Goal: Task Accomplishment & Management: Manage account settings

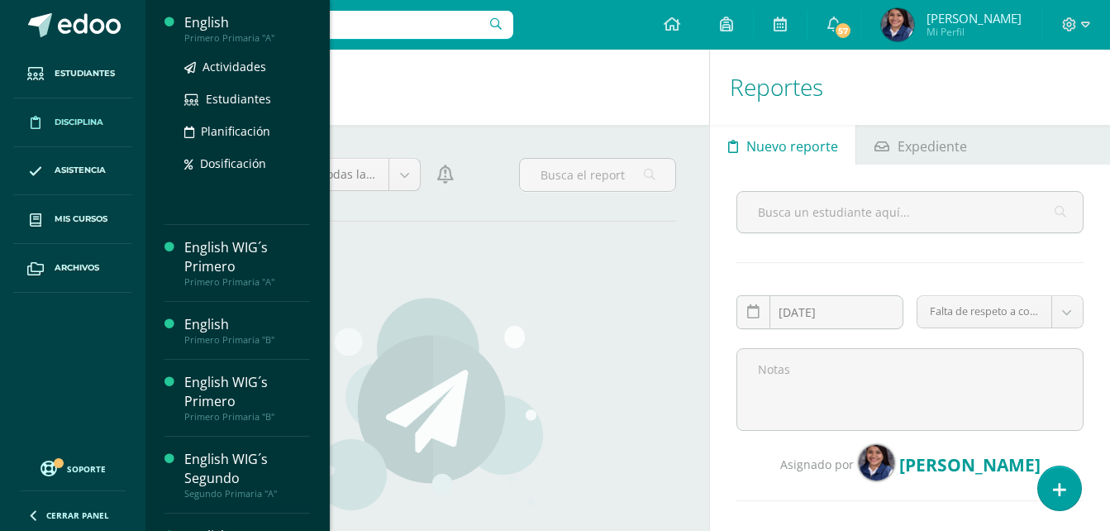
click at [230, 33] on div "Primero Primaria "A"" at bounding box center [247, 38] width 126 height 12
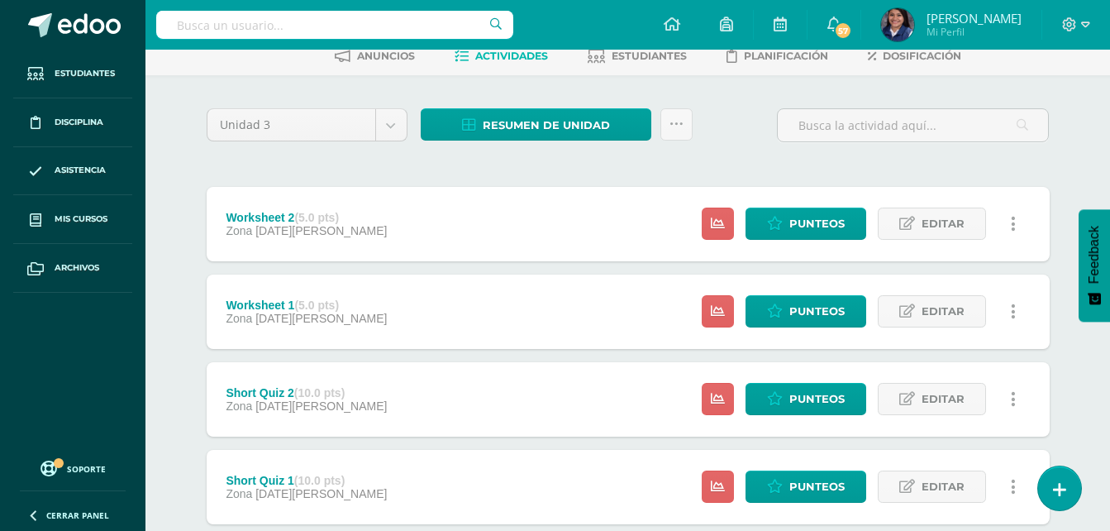
scroll to position [89, 0]
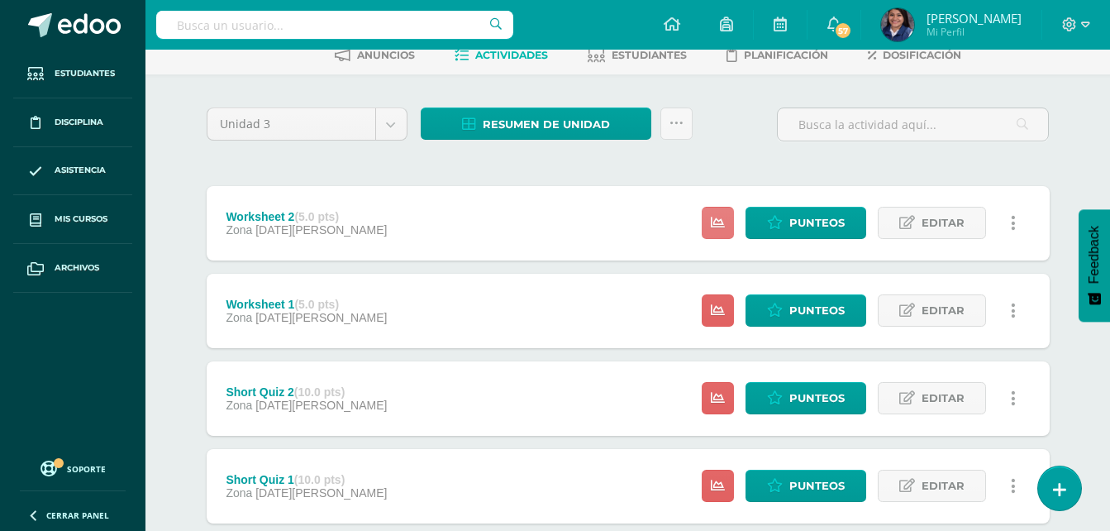
click at [712, 218] on link at bounding box center [718, 223] width 32 height 32
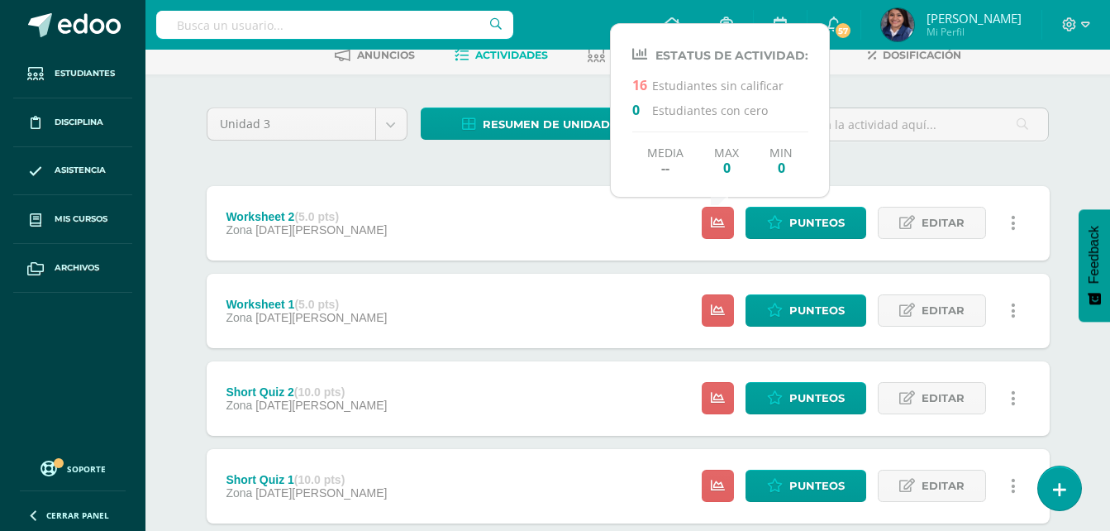
click at [574, 187] on div "Worksheet 2 (5.0 pts) Zona 12 de Agosto Punteos Editar Ocultar Historial de act…" at bounding box center [628, 223] width 843 height 74
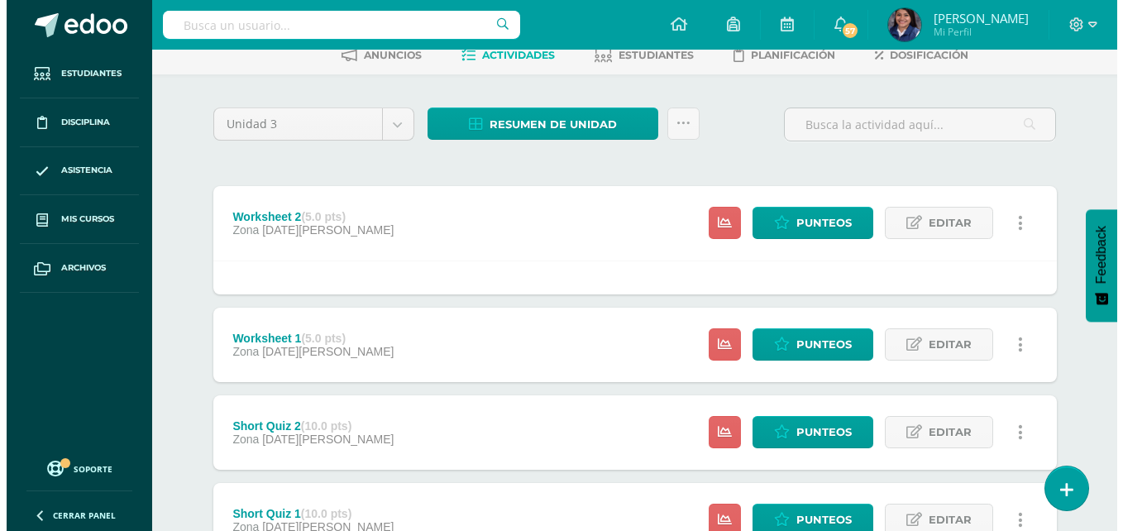
scroll to position [0, 0]
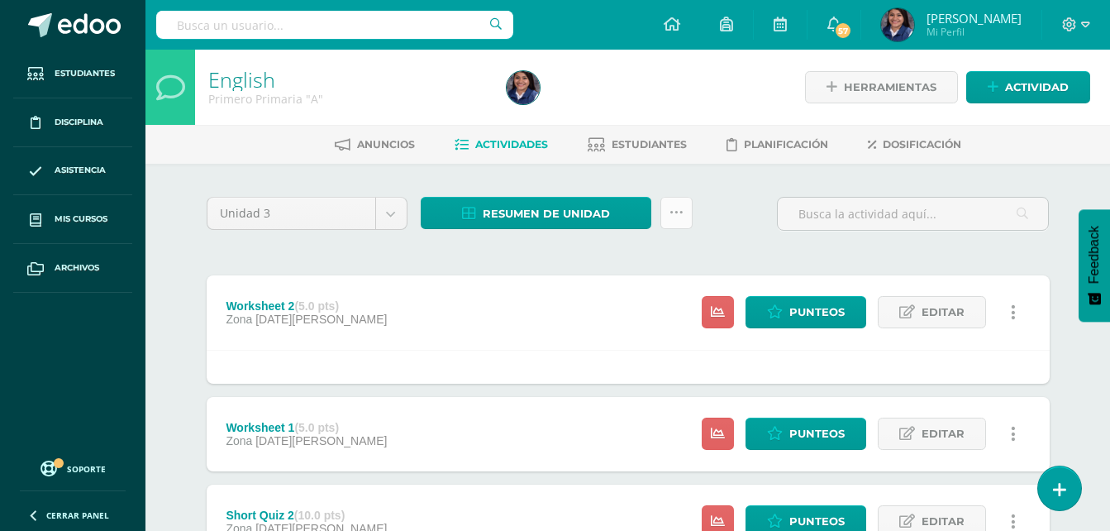
click at [670, 212] on icon at bounding box center [677, 213] width 14 height 14
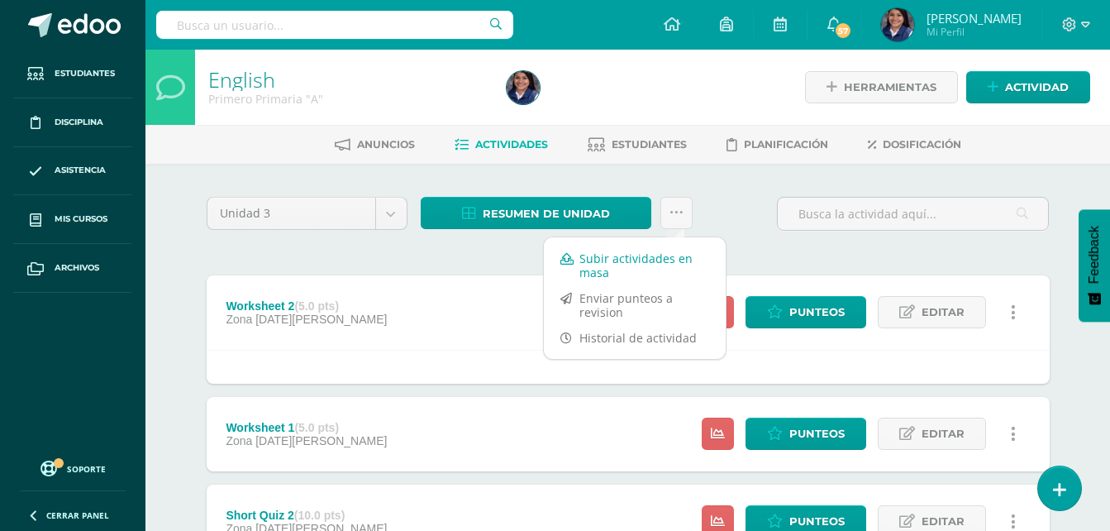
click at [635, 265] on link "Subir actividades en masa" at bounding box center [635, 266] width 182 height 40
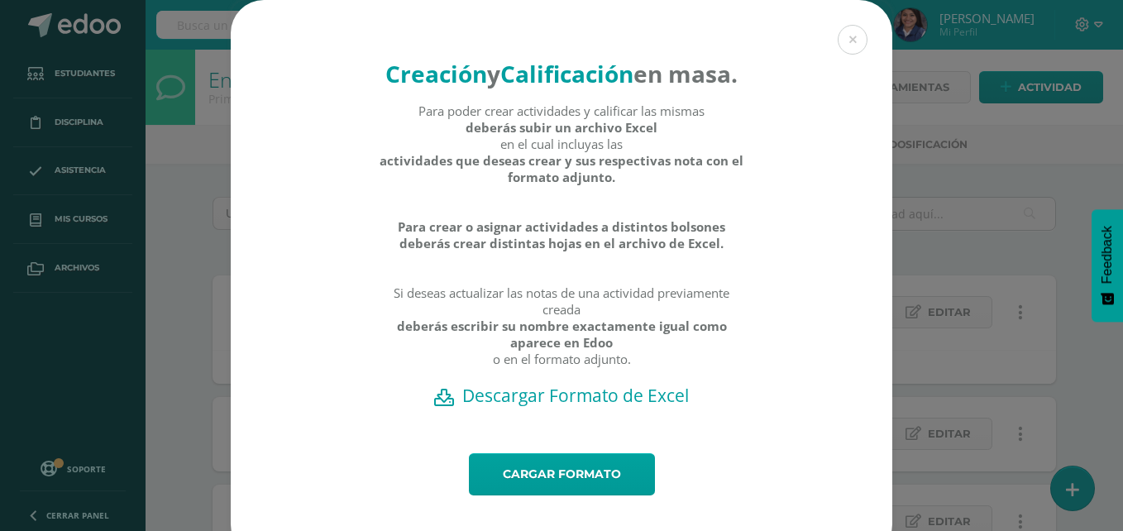
click at [558, 407] on h2 "Descargar Formato de Excel" at bounding box center [562, 395] width 604 height 23
drag, startPoint x: 674, startPoint y: 155, endPoint x: 617, endPoint y: 245, distance: 106.0
click at [674, 155] on div "Para poder crear actividades y calificar las mismas deberás subir un archivo Ex…" at bounding box center [562, 243] width 366 height 281
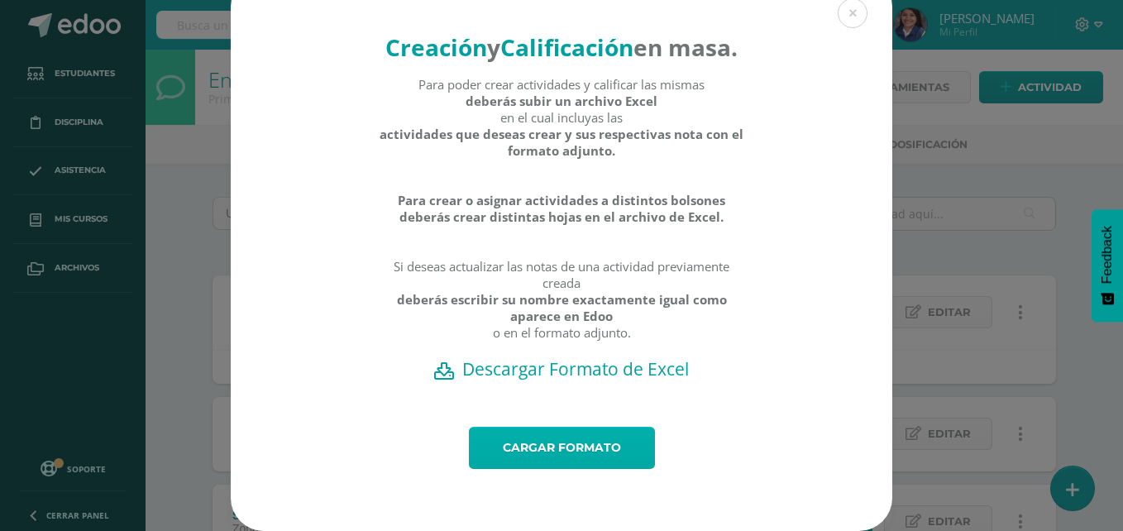
click at [545, 458] on link "Cargar formato" at bounding box center [562, 448] width 186 height 42
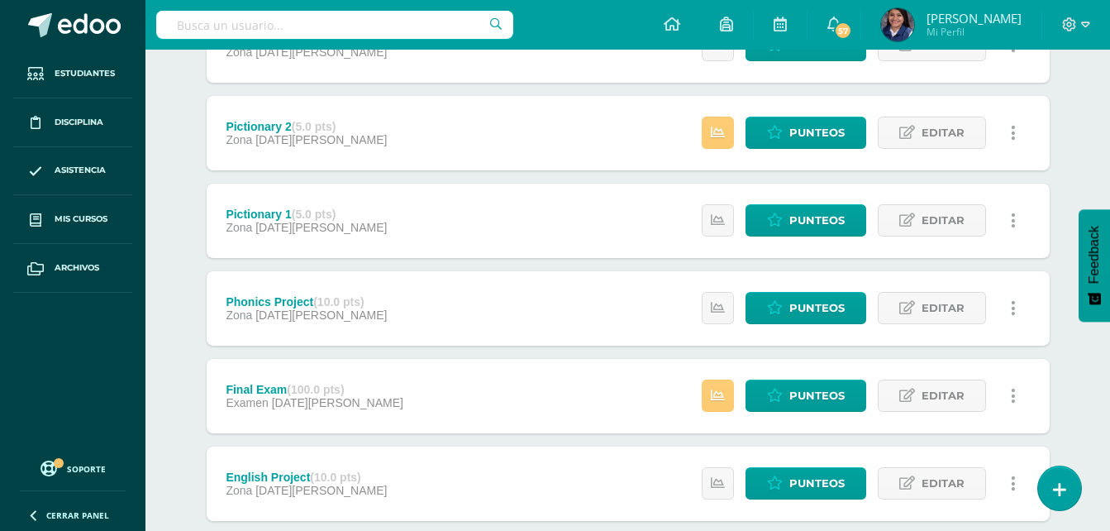
scroll to position [712, 0]
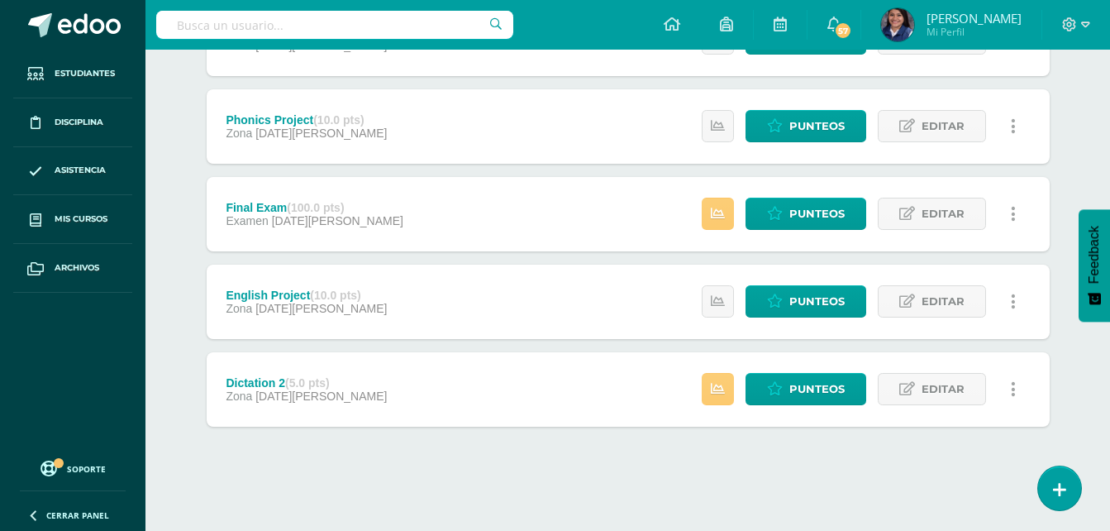
click at [702, 394] on div "Estatus de Actividad: 1 Estudiantes sin calificar 0 Estudiantes con cero Media …" at bounding box center [863, 389] width 373 height 74
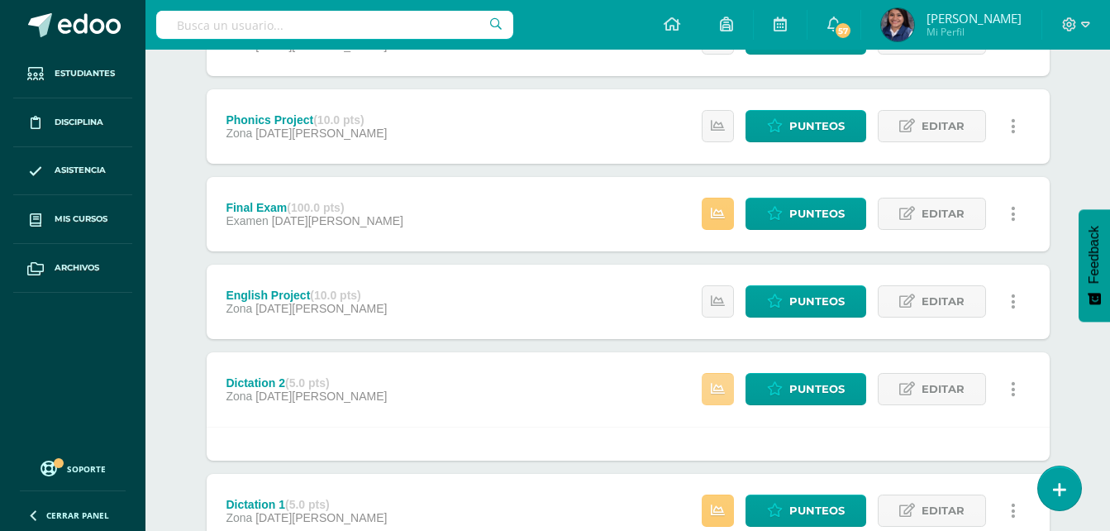
click at [713, 391] on icon at bounding box center [718, 389] width 14 height 14
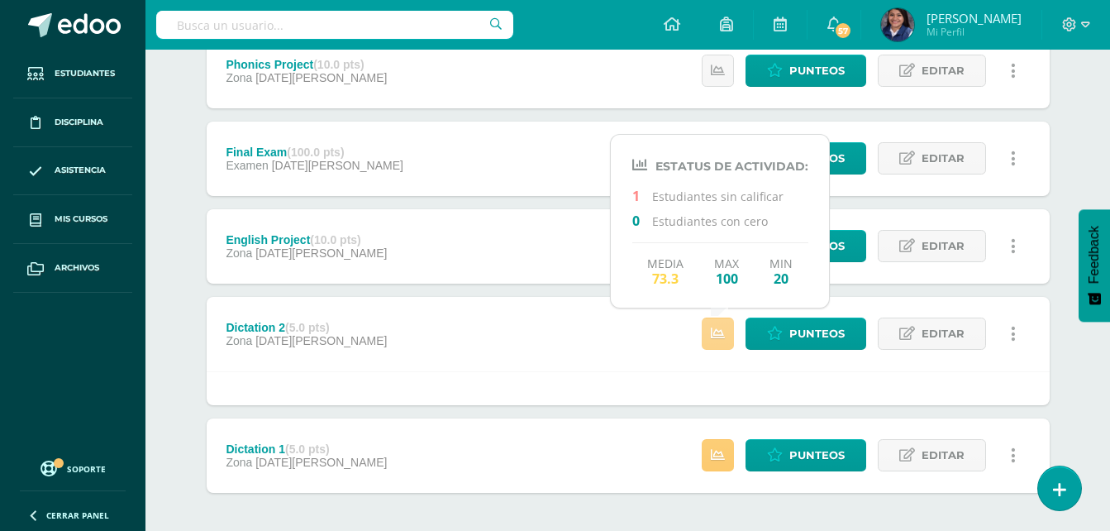
scroll to position [769, 0]
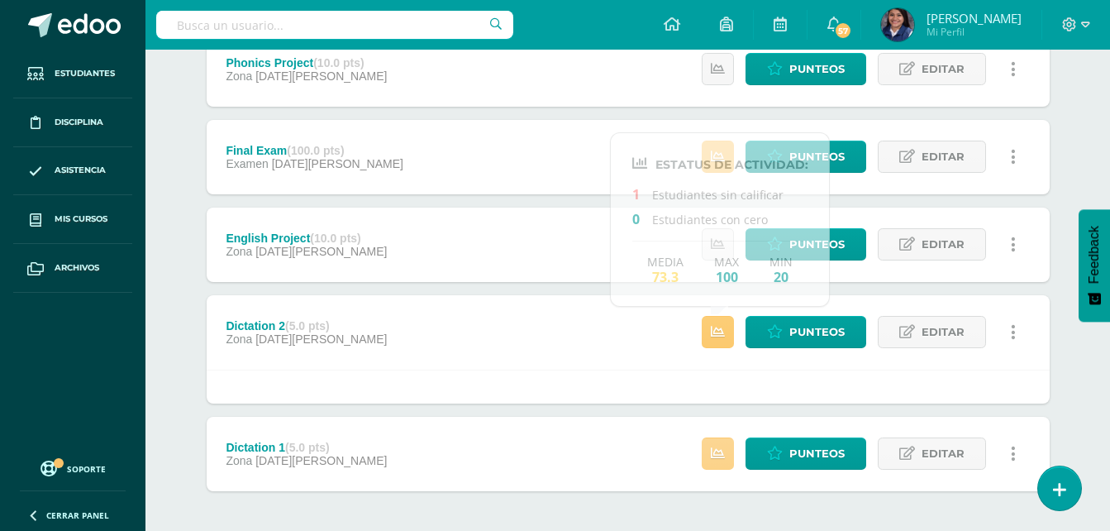
click at [718, 460] on icon at bounding box center [718, 453] width 14 height 14
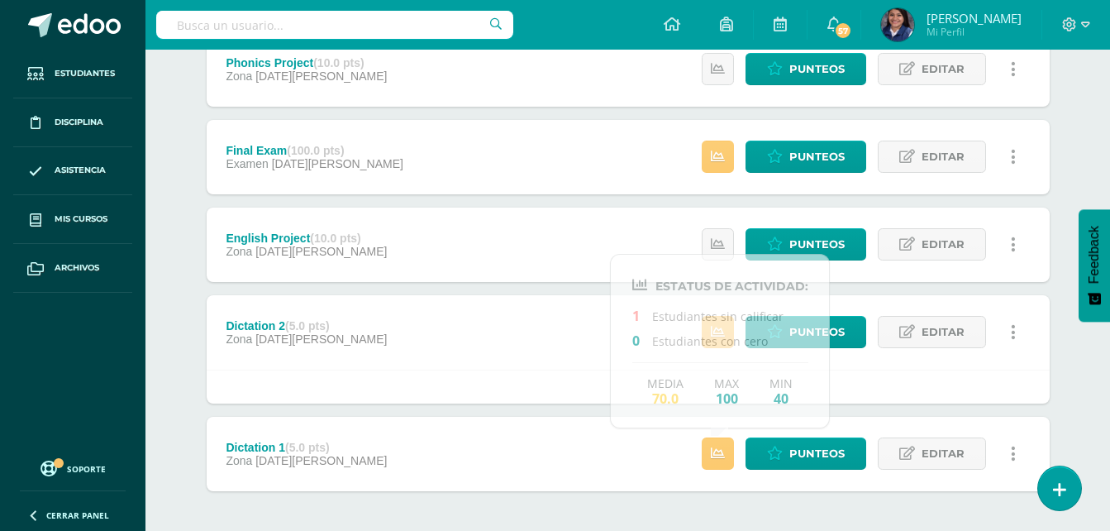
click at [520, 385] on div at bounding box center [628, 387] width 843 height 34
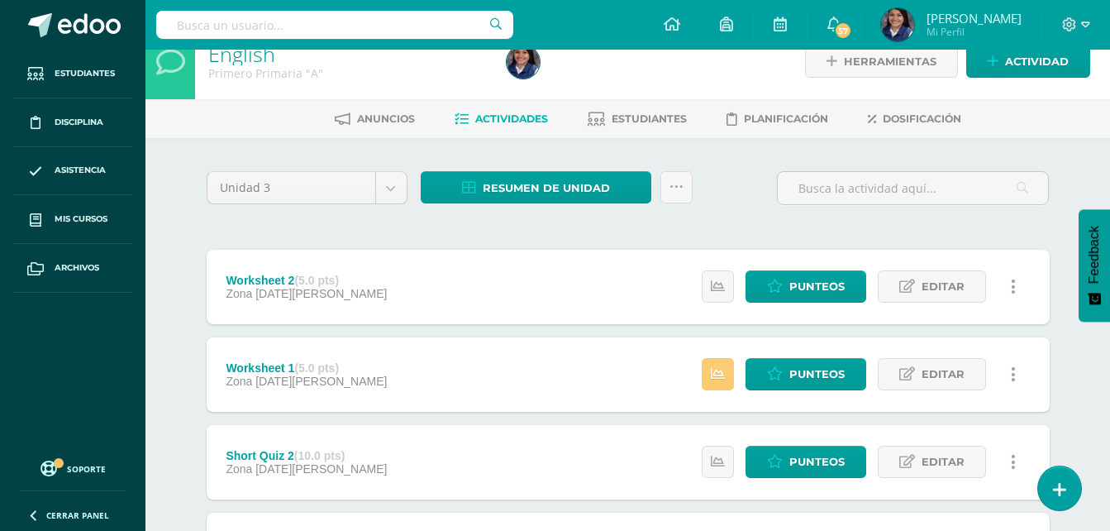
scroll to position [25, 0]
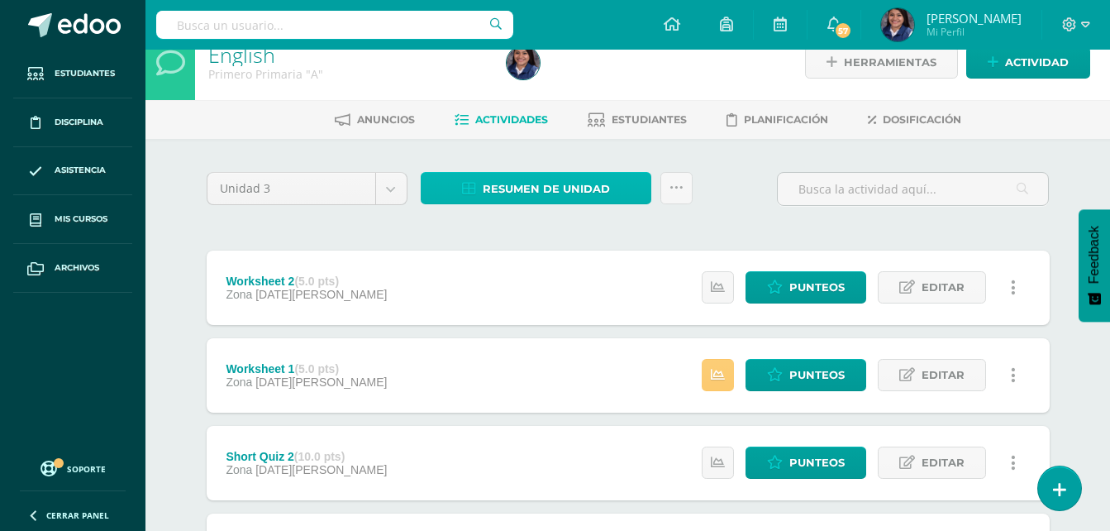
click at [593, 179] on span "Resumen de unidad" at bounding box center [546, 189] width 127 height 31
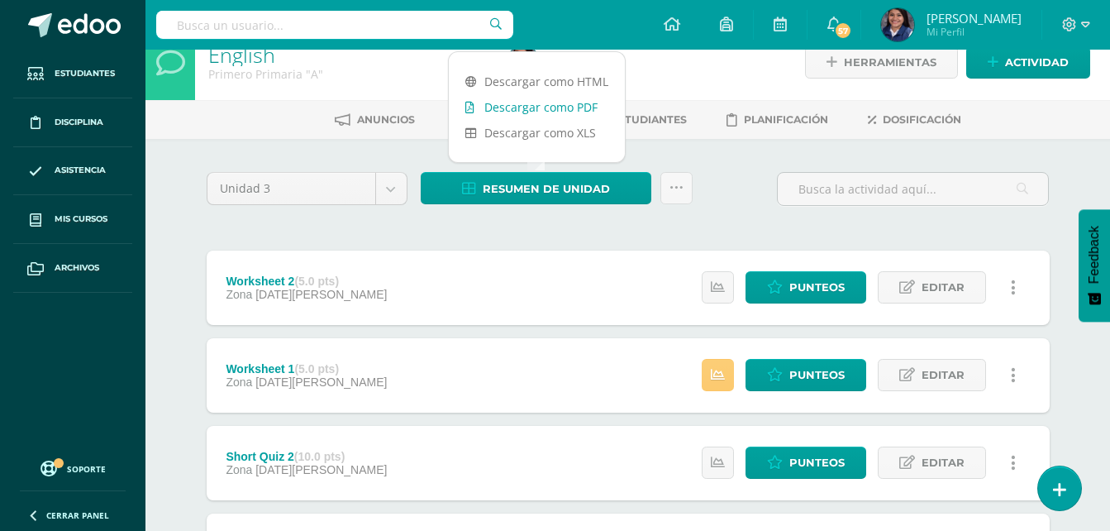
click at [567, 105] on link "Descargar como PDF" at bounding box center [537, 107] width 176 height 26
click at [268, 121] on ul "Anuncios Actividades Estudiantes Planificación Dosificación" at bounding box center [647, 119] width 965 height 27
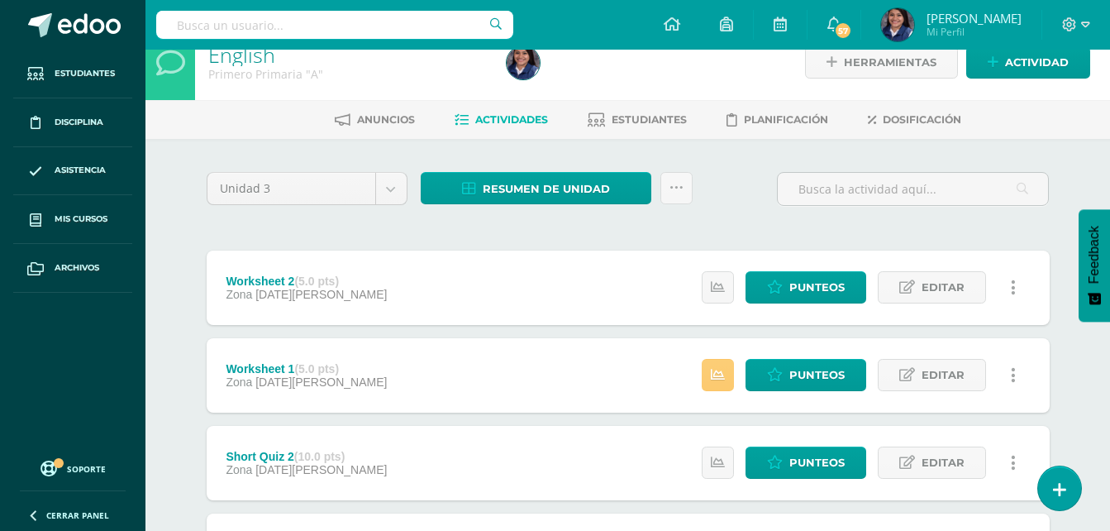
scroll to position [0, 0]
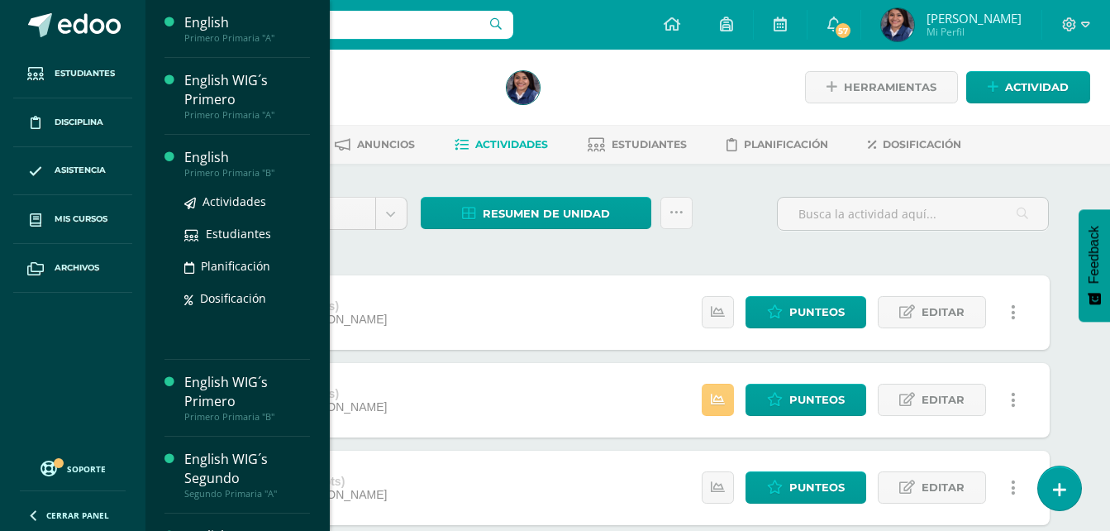
click at [217, 150] on div "English" at bounding box center [247, 157] width 126 height 19
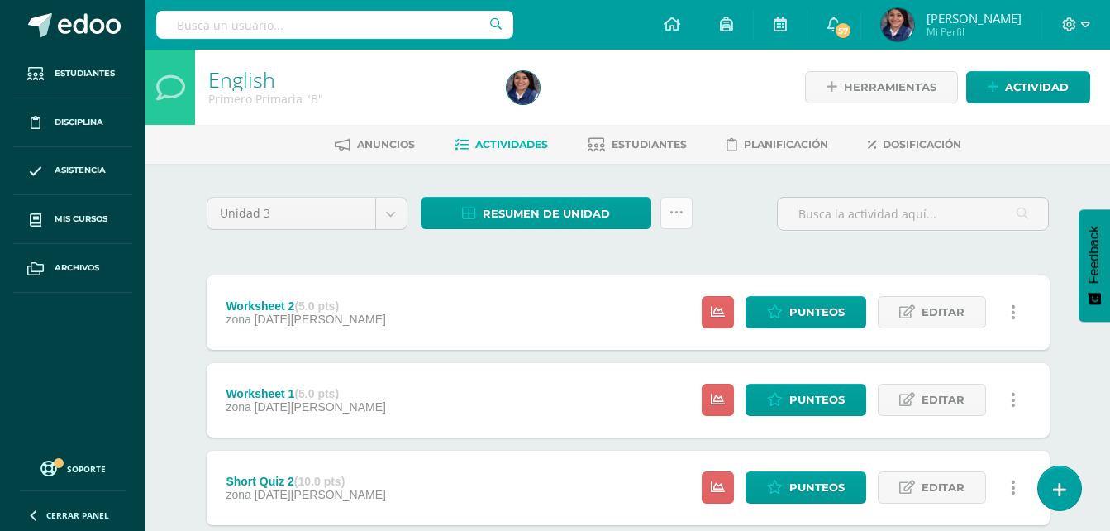
click at [667, 212] on link at bounding box center [677, 213] width 32 height 32
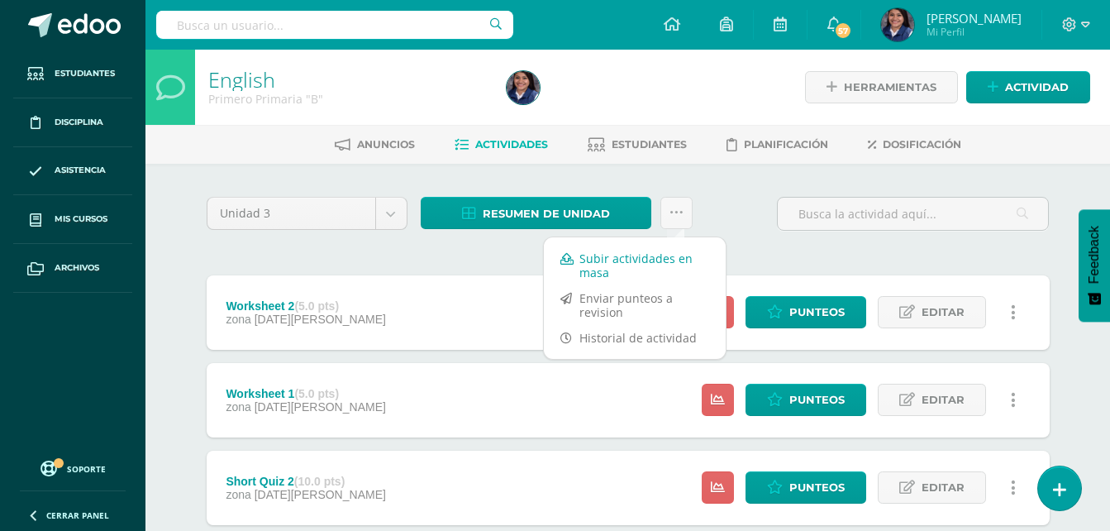
click at [642, 261] on link "Subir actividades en masa" at bounding box center [635, 266] width 182 height 40
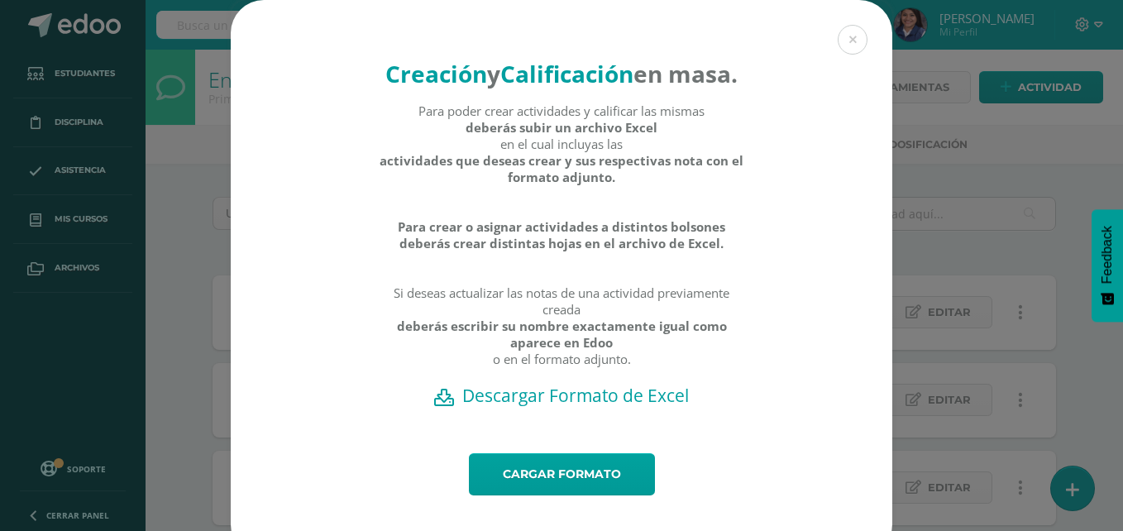
click at [552, 407] on h2 "Descargar Formato de Excel" at bounding box center [562, 395] width 604 height 23
click at [726, 251] on strong "Para crear o asignar actividades a distintos bolsones deberás crear distintas h…" at bounding box center [562, 234] width 366 height 33
click at [519, 495] on link "Cargar formato" at bounding box center [562, 474] width 186 height 42
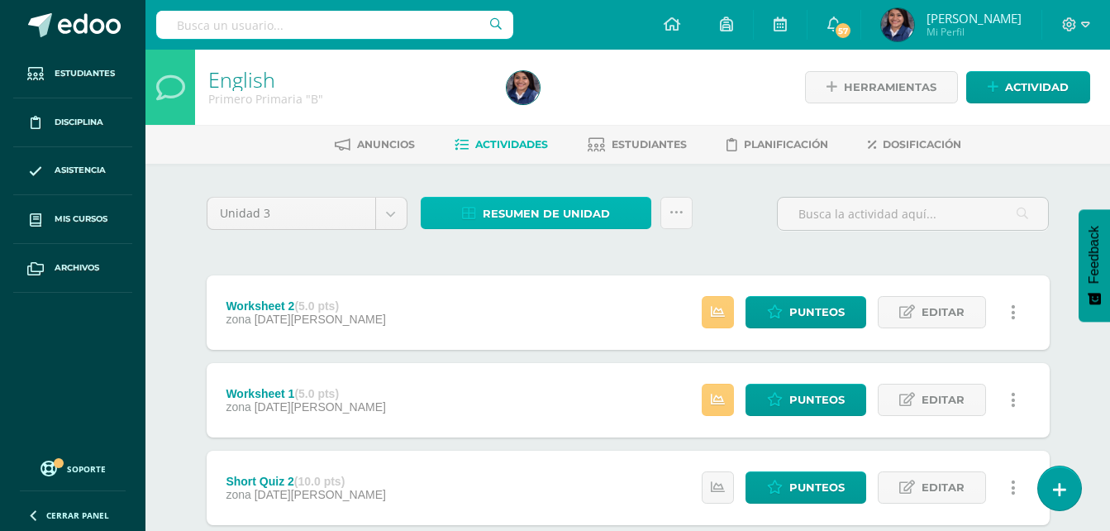
click at [581, 206] on span "Resumen de unidad" at bounding box center [546, 213] width 127 height 31
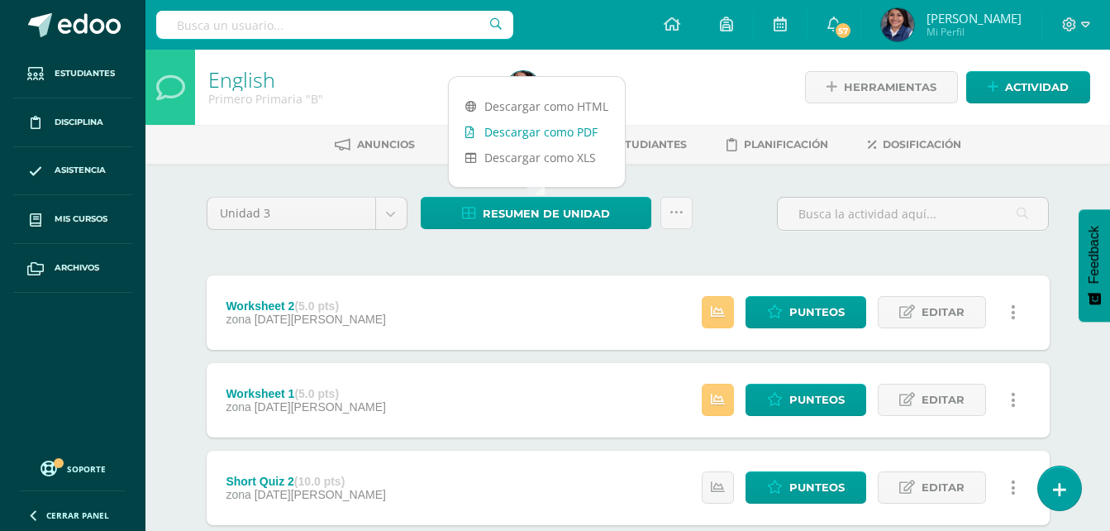
click at [556, 131] on link "Descargar como PDF" at bounding box center [537, 132] width 176 height 26
click at [307, 288] on div "Worksheet 2 (5.0 pts) zona [DATE][PERSON_NAME]" at bounding box center [306, 312] width 199 height 74
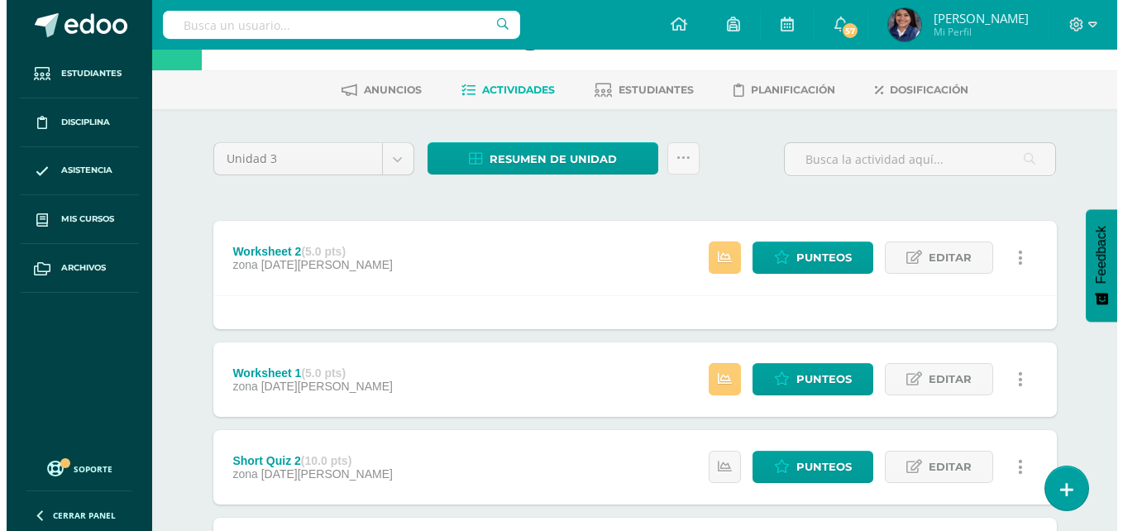
scroll to position [55, 0]
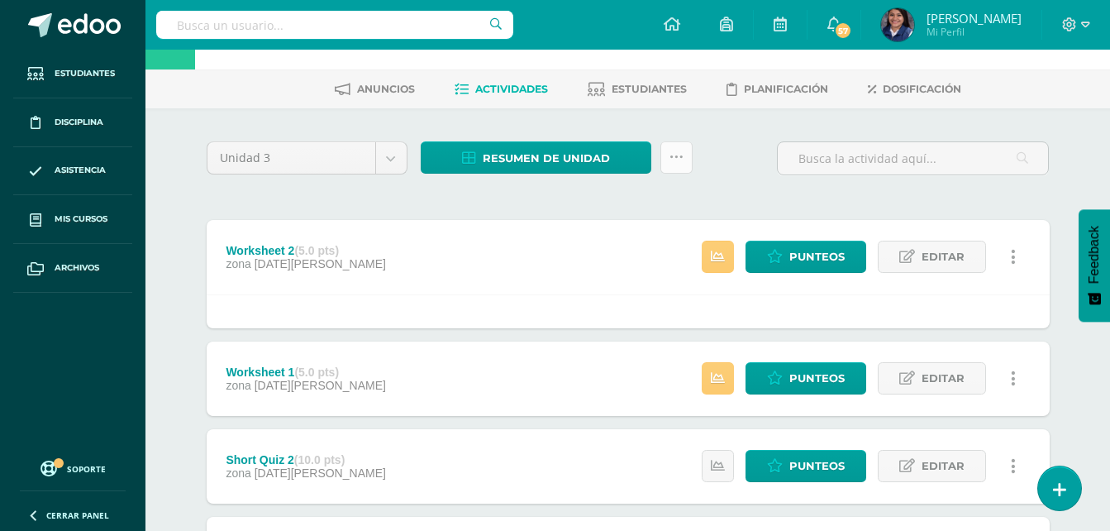
click at [671, 160] on icon at bounding box center [677, 157] width 14 height 14
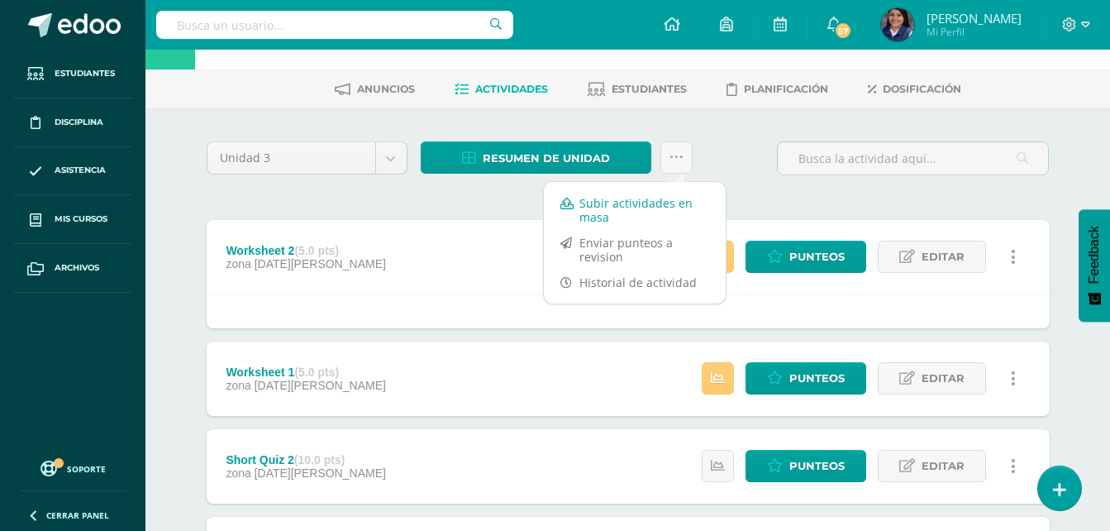
click at [646, 205] on link "Subir actividades en masa" at bounding box center [635, 210] width 182 height 40
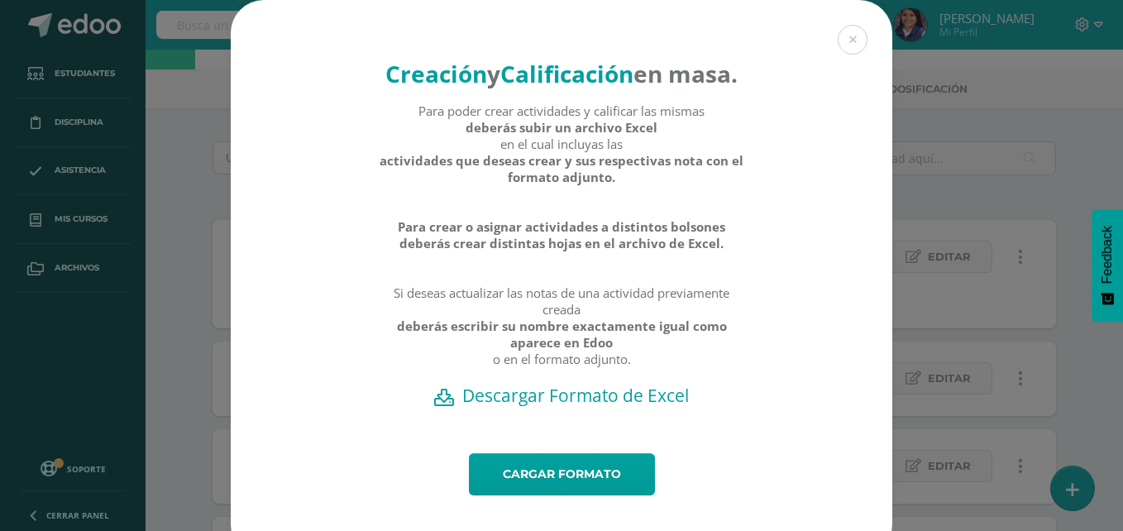
click at [532, 407] on h2 "Descargar Formato de Excel" at bounding box center [562, 395] width 604 height 23
click at [678, 89] on h4 "Creación y Calificación en masa." at bounding box center [562, 73] width 366 height 31
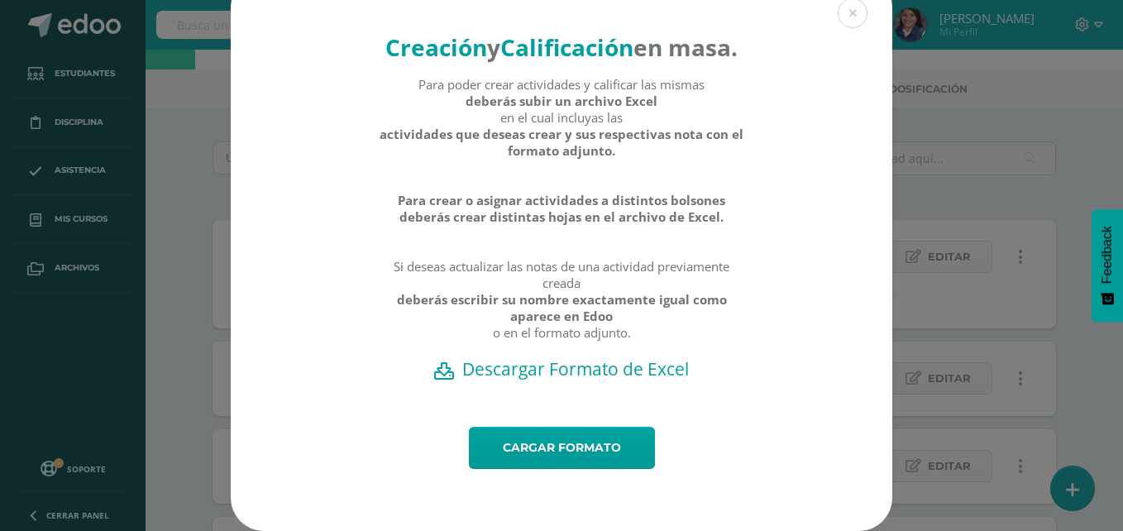
scroll to position [41, 0]
click at [515, 458] on link "Cargar formato" at bounding box center [562, 448] width 186 height 42
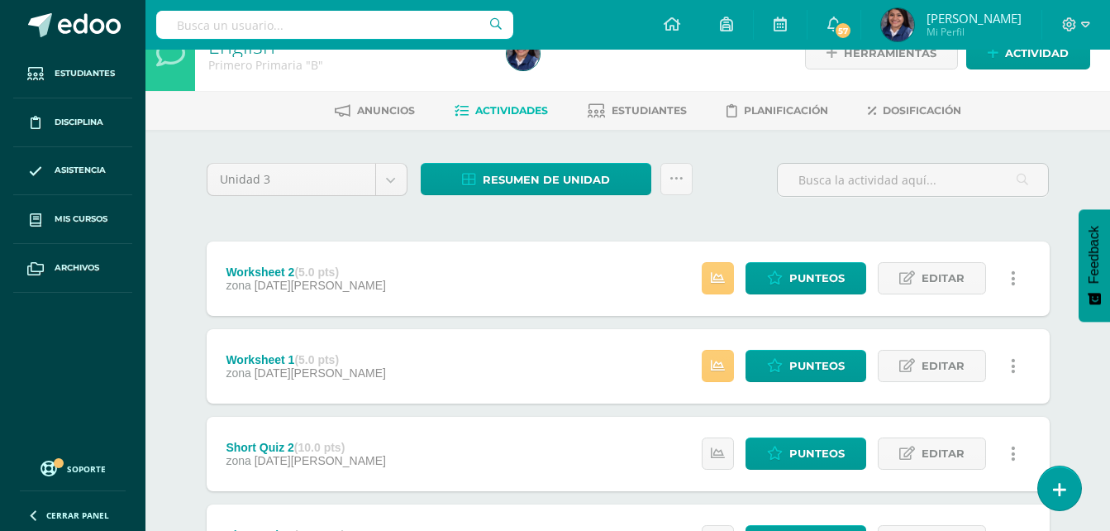
scroll to position [33, 0]
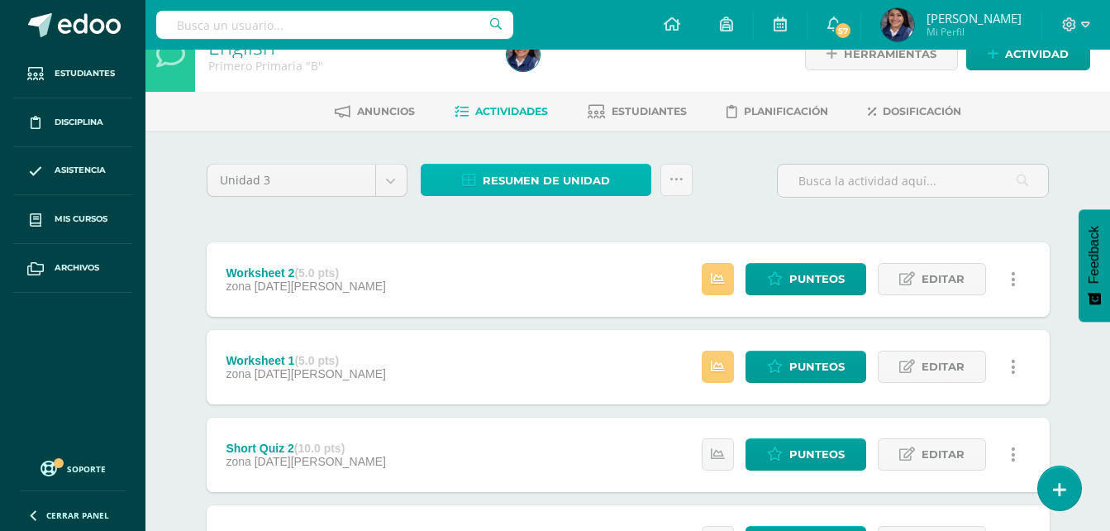
click at [589, 174] on span "Resumen de unidad" at bounding box center [546, 180] width 127 height 31
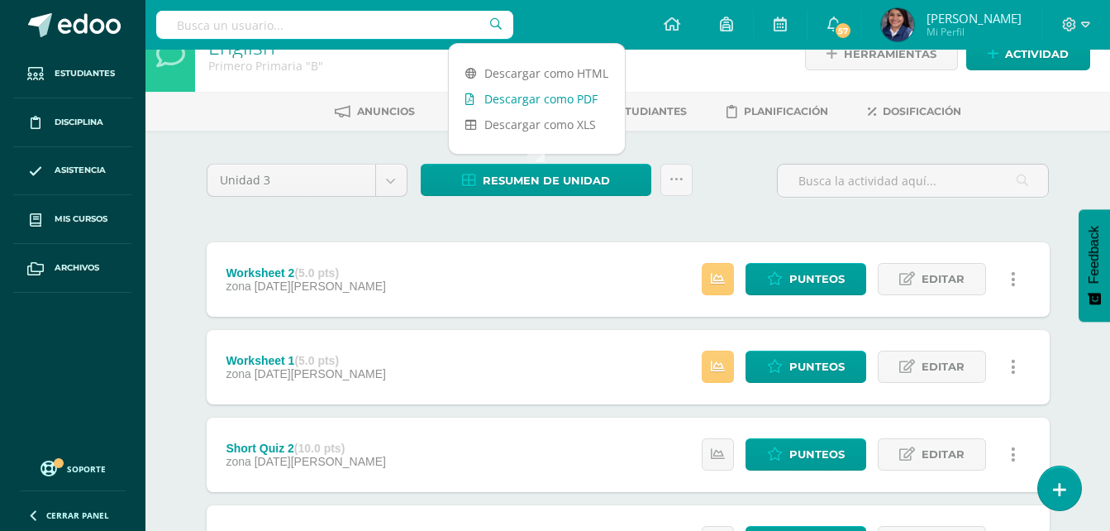
click at [570, 95] on link "Descargar como PDF" at bounding box center [537, 99] width 176 height 26
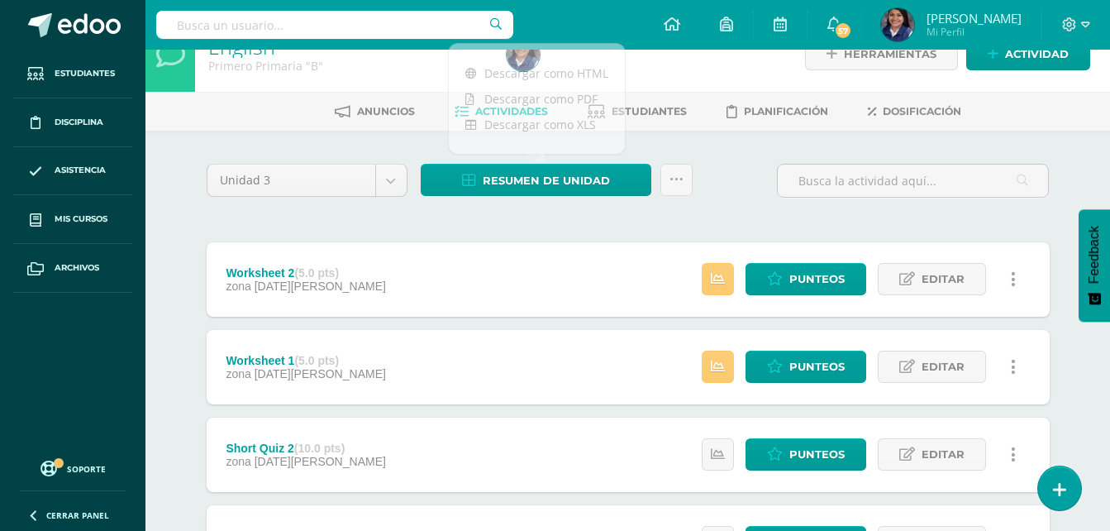
click at [337, 94] on div "Anuncios Actividades Estudiantes Planificación Dosificación" at bounding box center [648, 111] width 1005 height 39
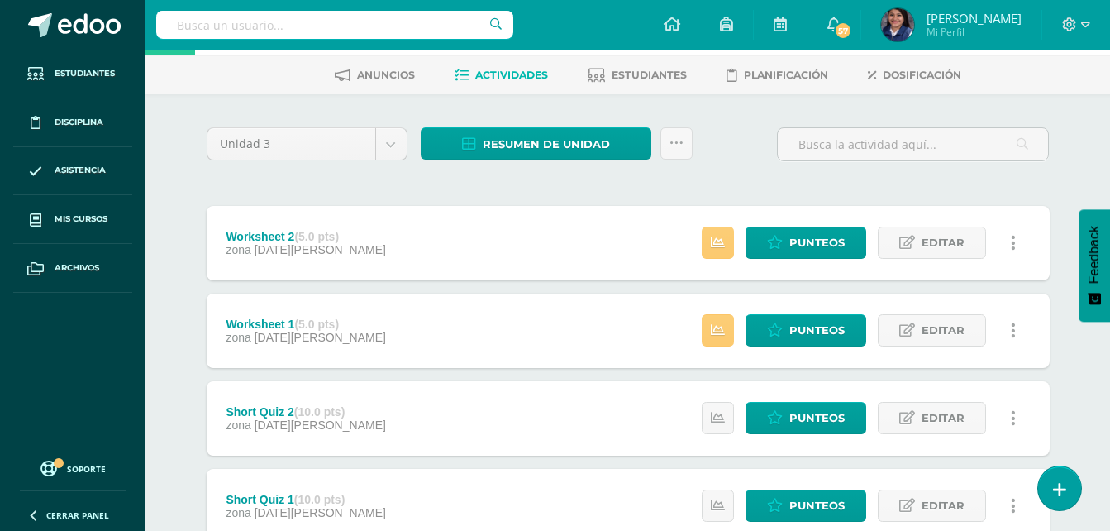
scroll to position [69, 0]
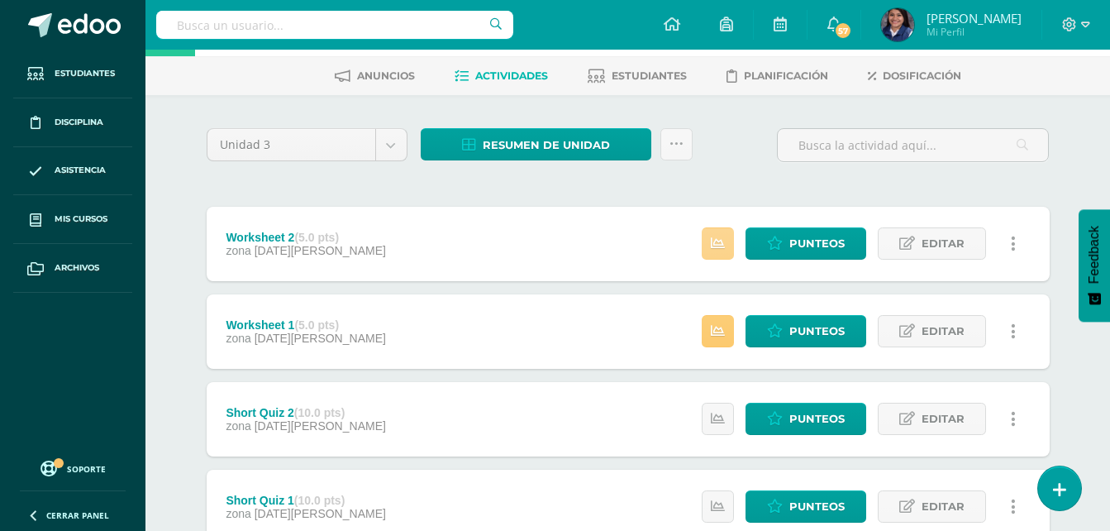
click at [714, 241] on icon at bounding box center [718, 243] width 14 height 14
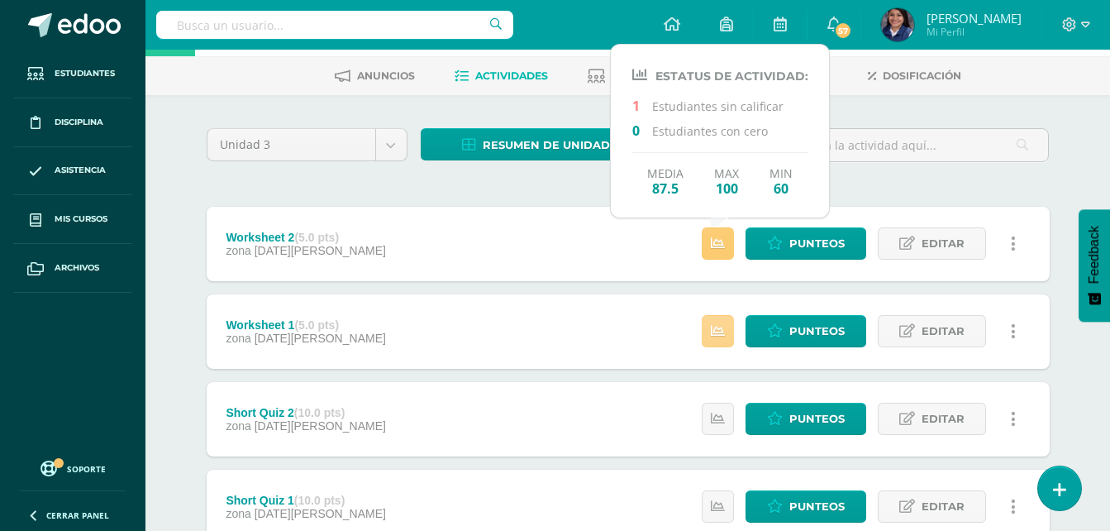
click at [717, 339] on link at bounding box center [718, 331] width 32 height 32
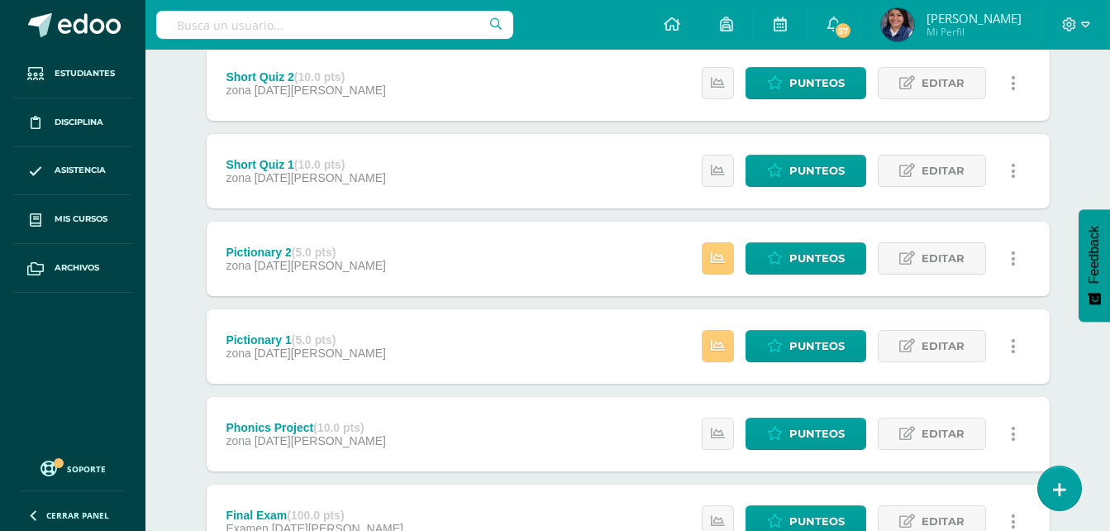
scroll to position [406, 0]
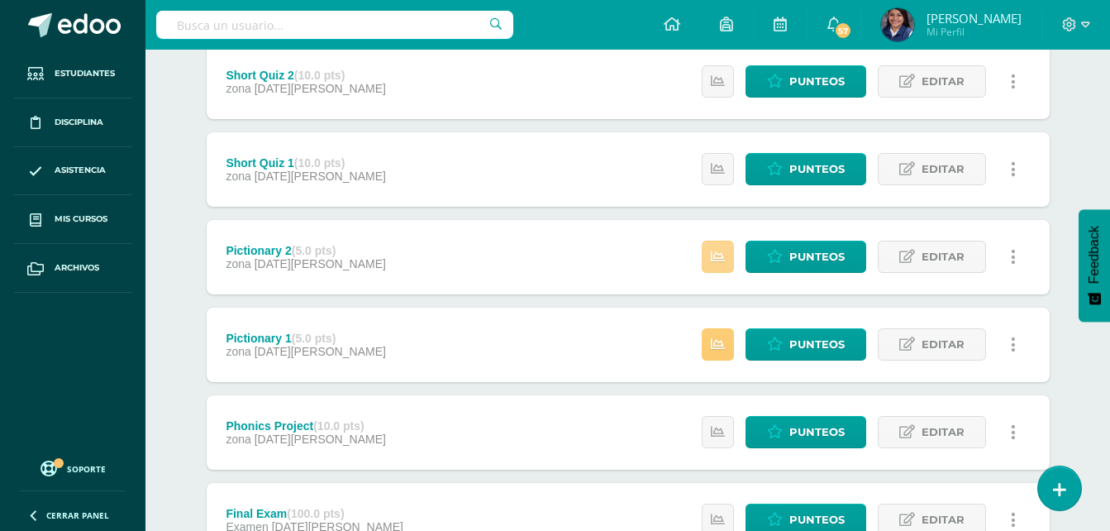
click at [723, 257] on icon at bounding box center [718, 257] width 14 height 14
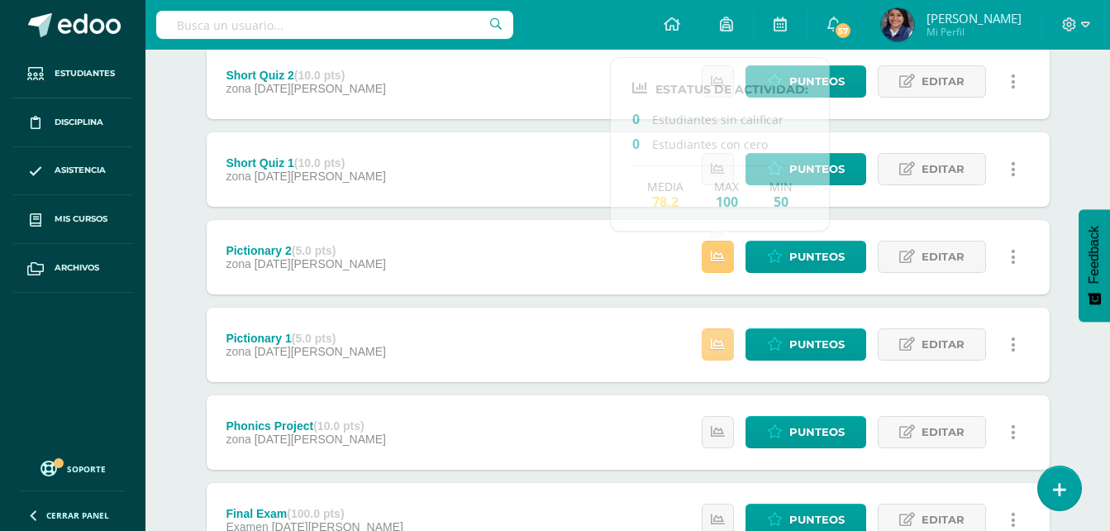
click at [712, 351] on link at bounding box center [718, 344] width 32 height 32
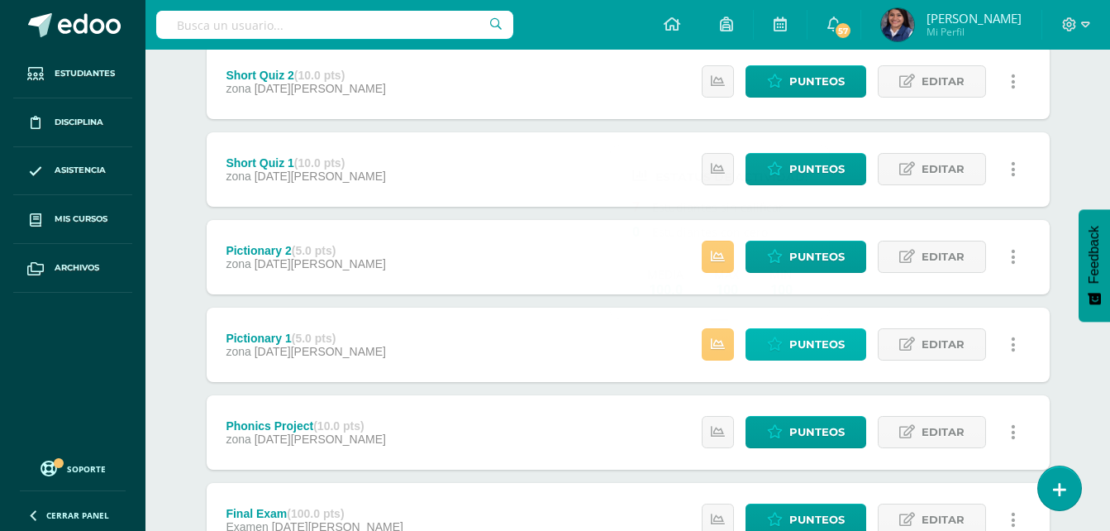
click at [786, 348] on link "Punteos" at bounding box center [806, 344] width 121 height 32
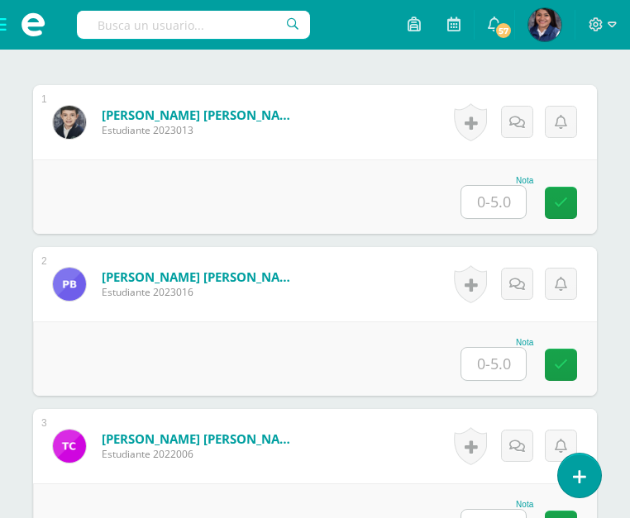
scroll to position [518, 0]
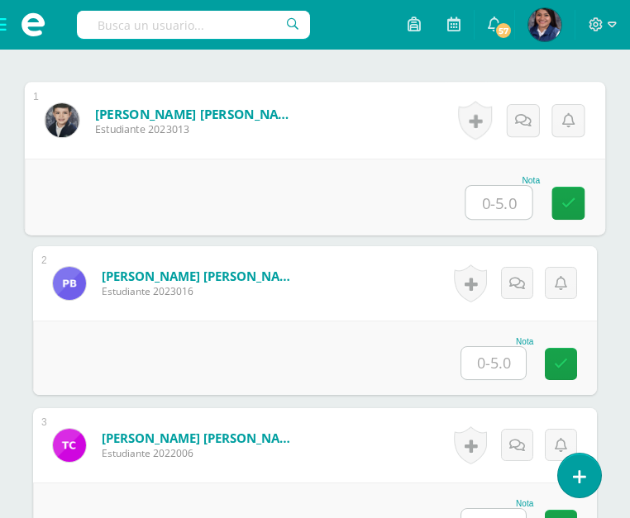
click at [494, 219] on input "text" at bounding box center [499, 202] width 66 height 33
type input "5"
click at [492, 379] on input "text" at bounding box center [493, 363] width 64 height 32
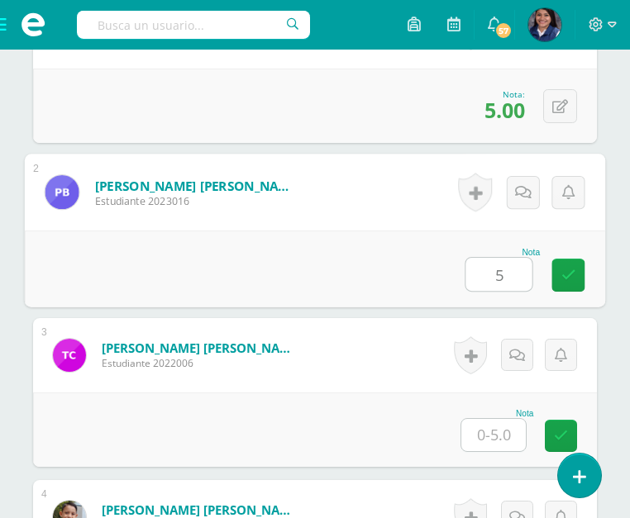
scroll to position [666, 0]
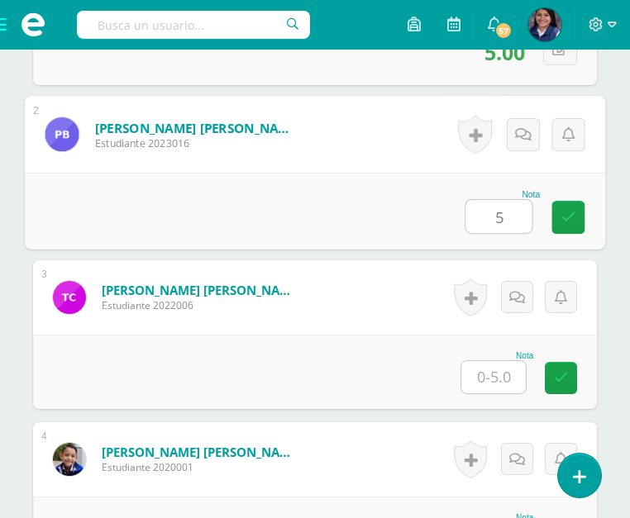
type input "5"
click at [496, 394] on input "text" at bounding box center [493, 377] width 64 height 32
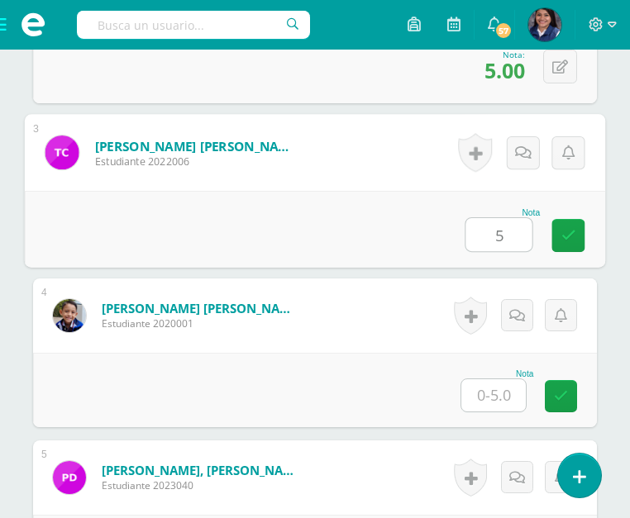
scroll to position [814, 0]
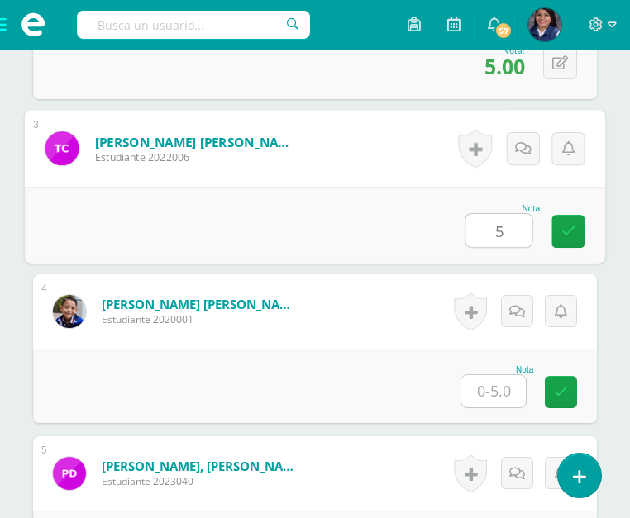
type input "5"
click at [485, 408] on input "text" at bounding box center [493, 391] width 64 height 32
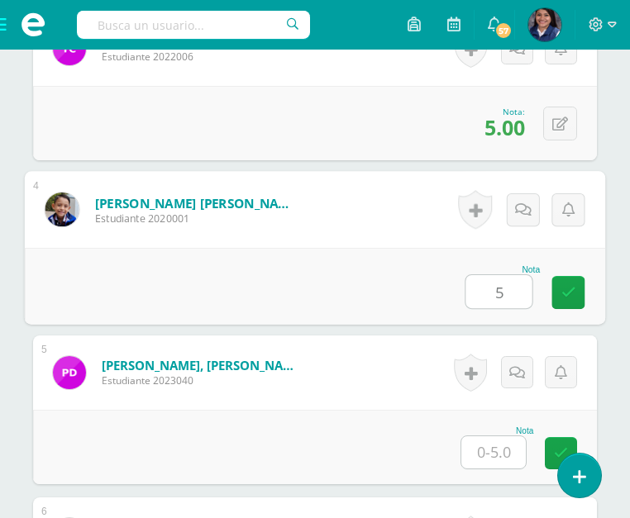
scroll to position [962, 0]
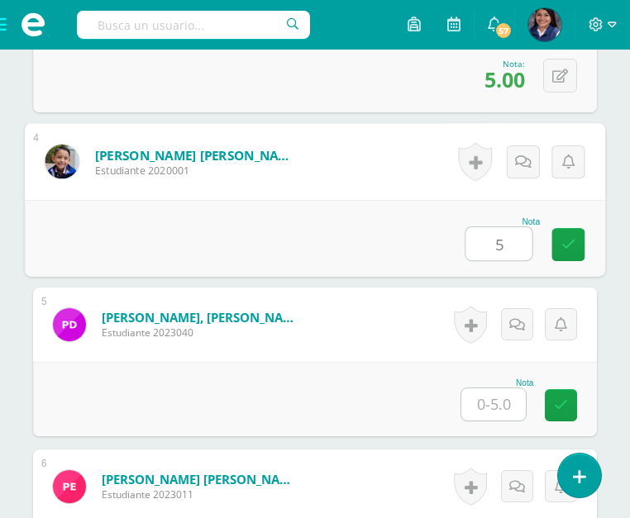
type input "5"
click at [502, 421] on input "text" at bounding box center [493, 405] width 64 height 32
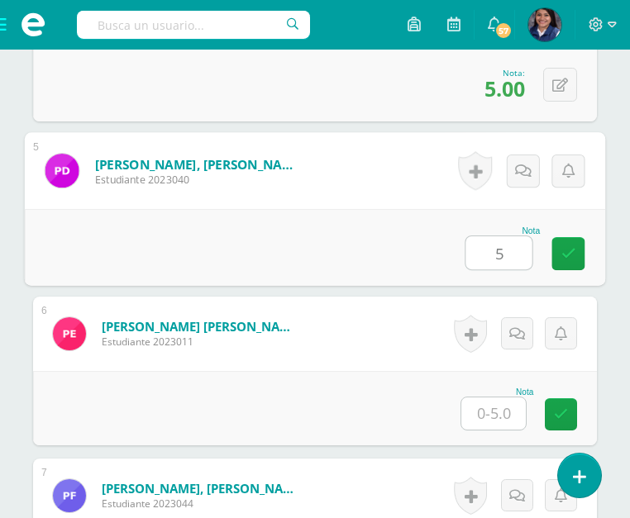
scroll to position [1119, 0]
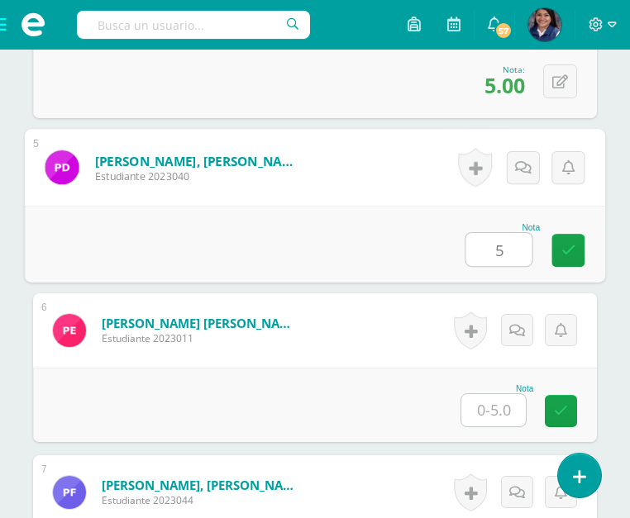
type input "5"
click at [486, 427] on input "text" at bounding box center [493, 410] width 64 height 32
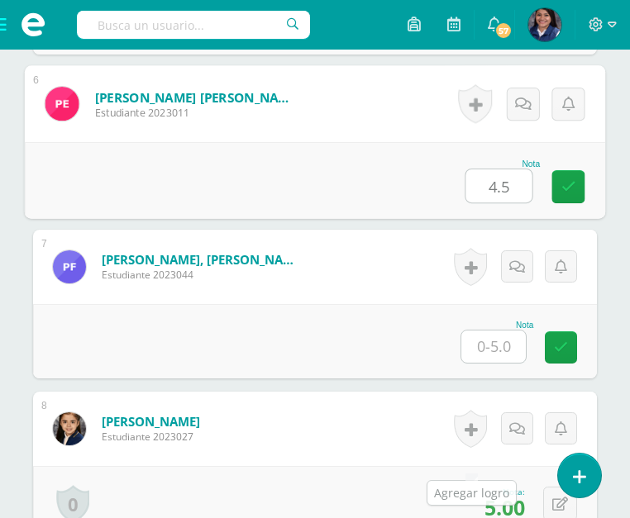
scroll to position [1345, 0]
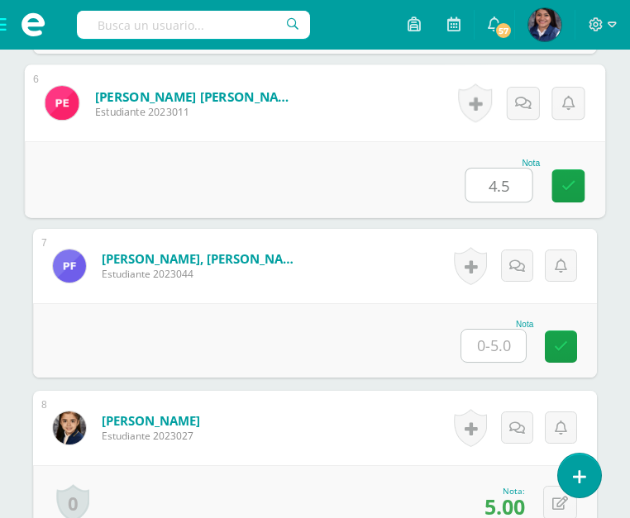
type input "4.5"
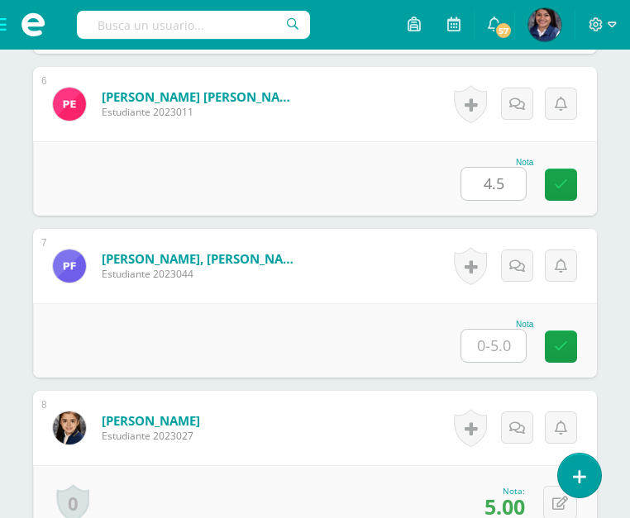
click at [504, 362] on input "text" at bounding box center [493, 346] width 64 height 32
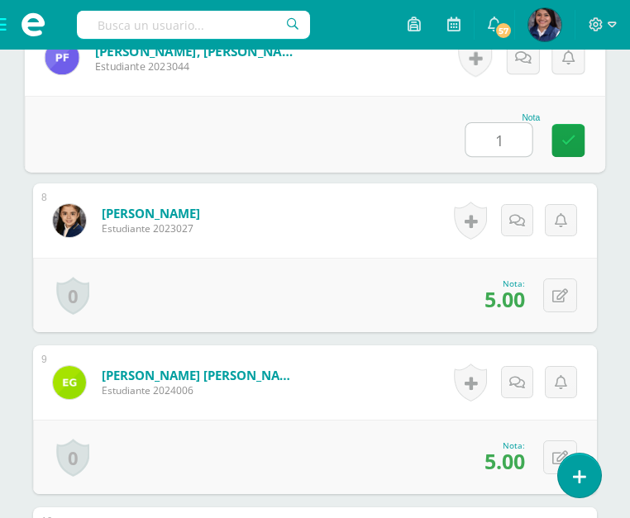
scroll to position [1553, 0]
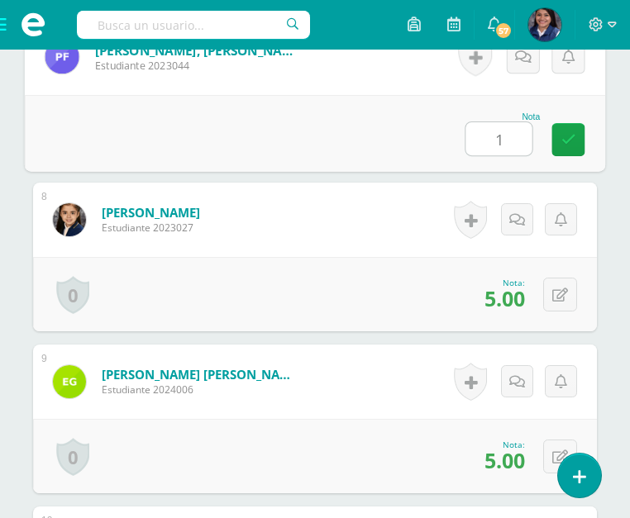
type input "1"
click at [389, 312] on div "0 Logros Logros obtenidos Aún no hay logros agregados Nota: 5.00" at bounding box center [315, 294] width 564 height 74
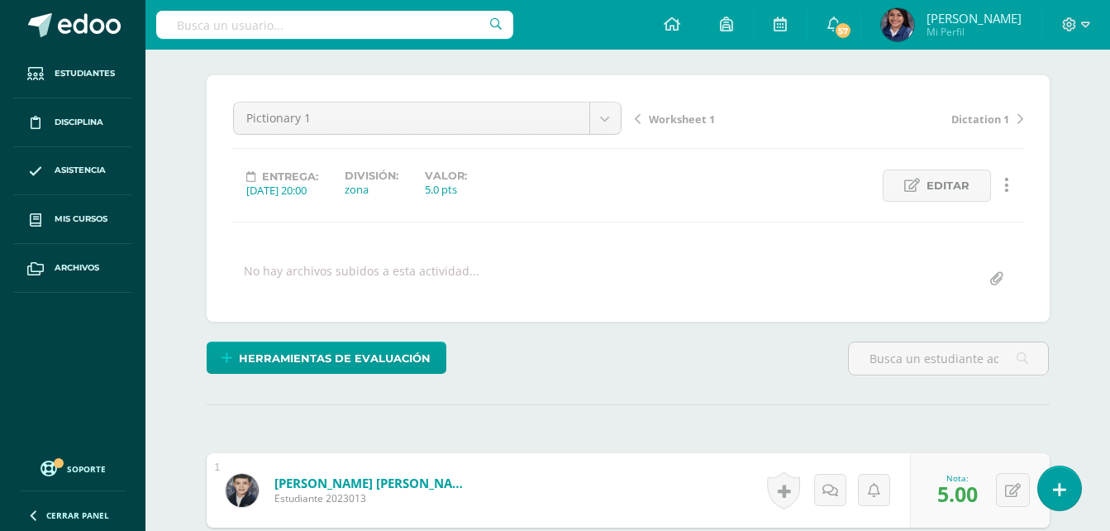
scroll to position [0, 0]
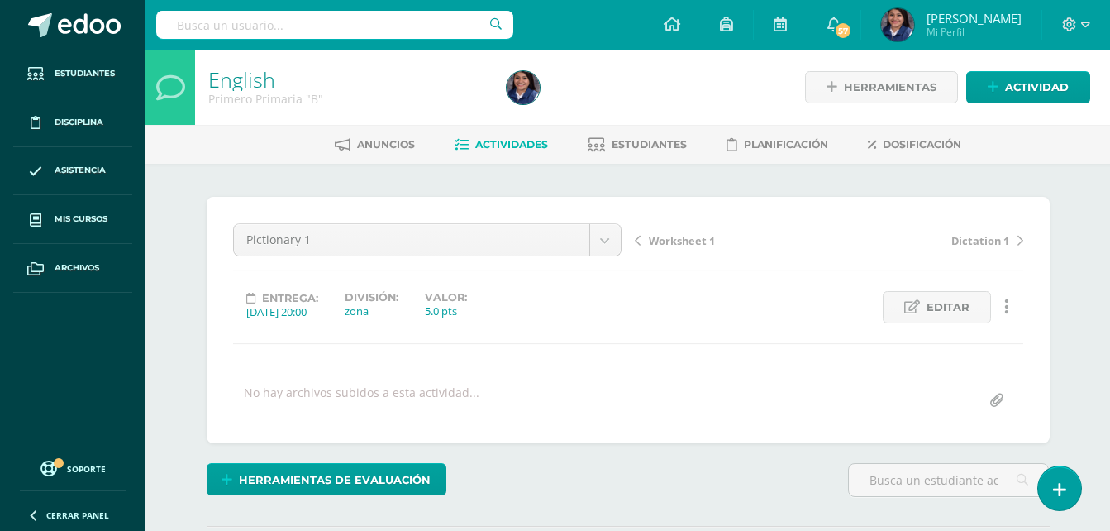
click at [490, 146] on span "Actividades" at bounding box center [511, 144] width 73 height 12
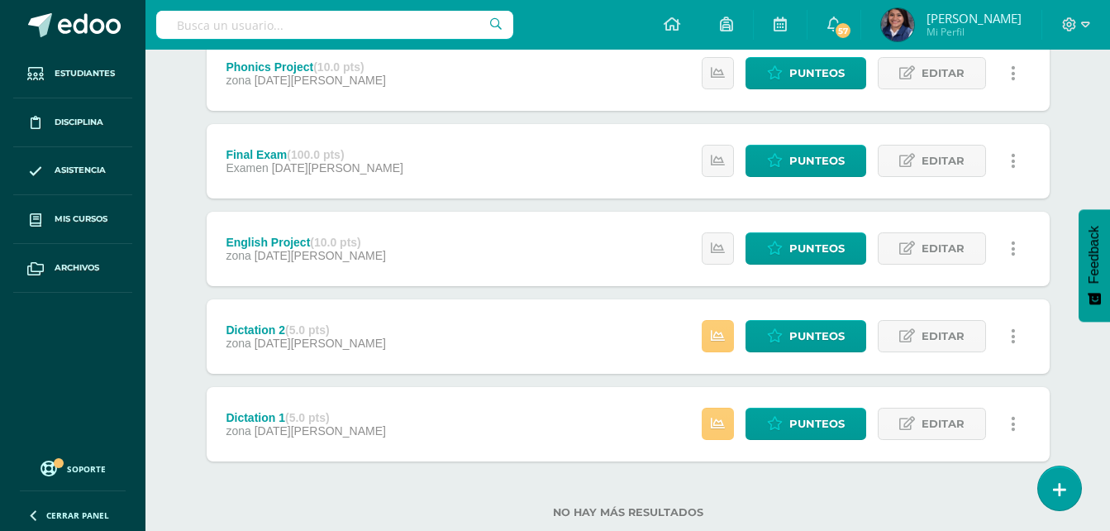
scroll to position [766, 0]
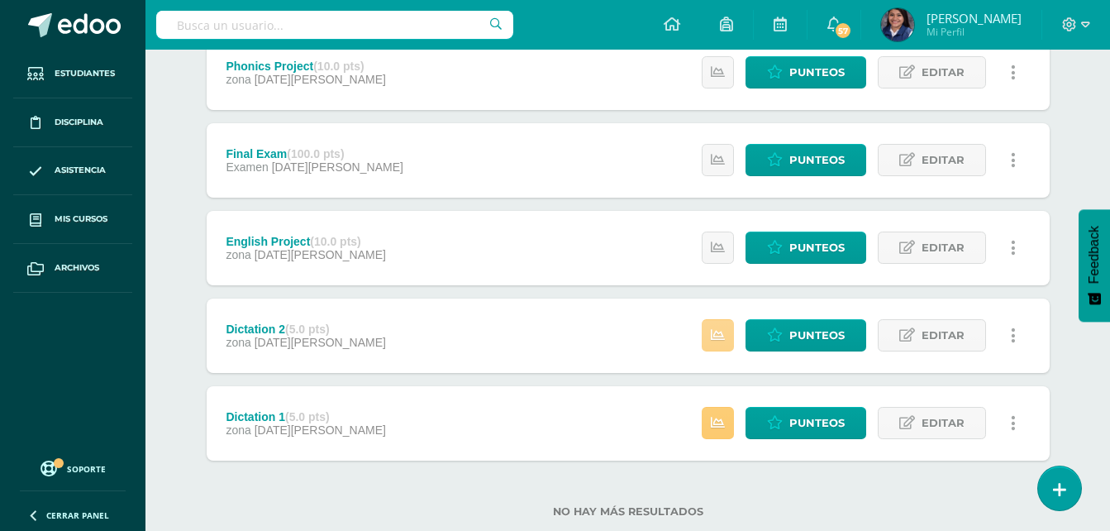
click at [713, 336] on icon at bounding box center [718, 335] width 14 height 14
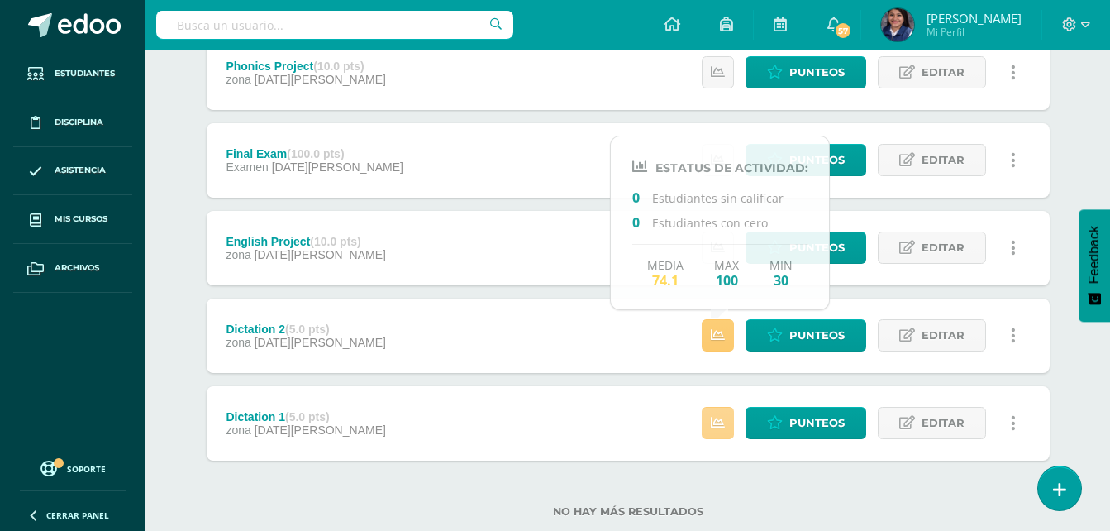
click at [718, 427] on icon at bounding box center [718, 423] width 14 height 14
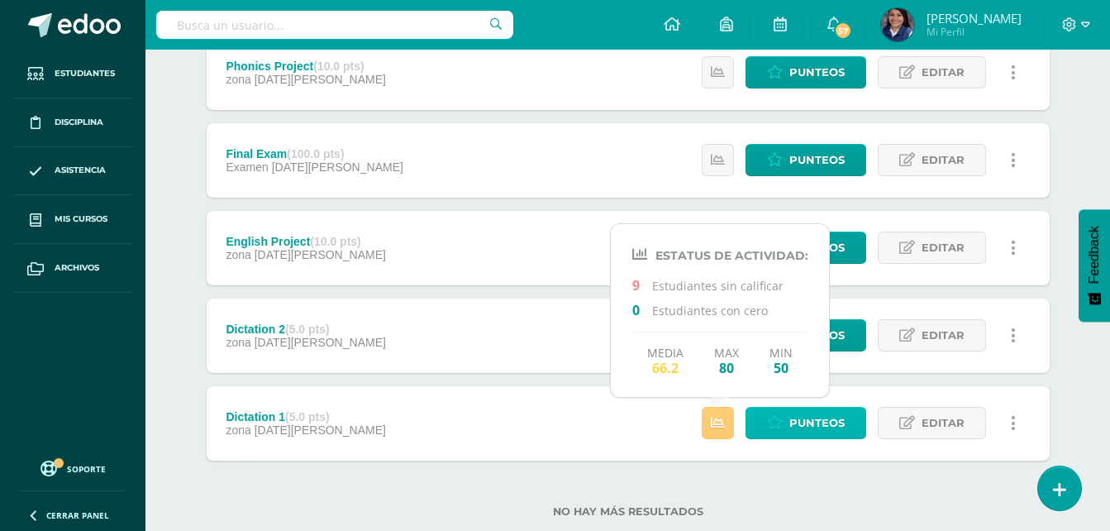
click at [785, 420] on link "Punteos" at bounding box center [806, 423] width 121 height 32
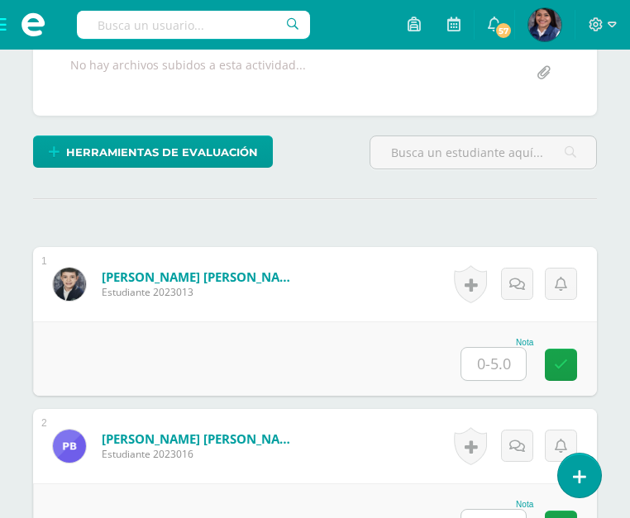
scroll to position [356, 0]
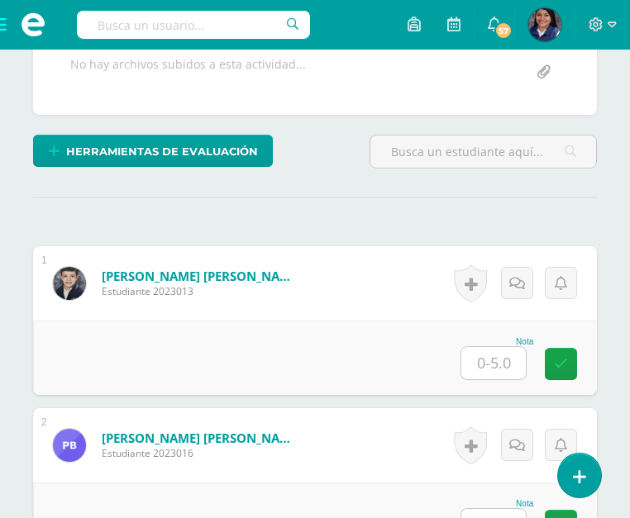
click at [498, 379] on input "text" at bounding box center [493, 363] width 64 height 32
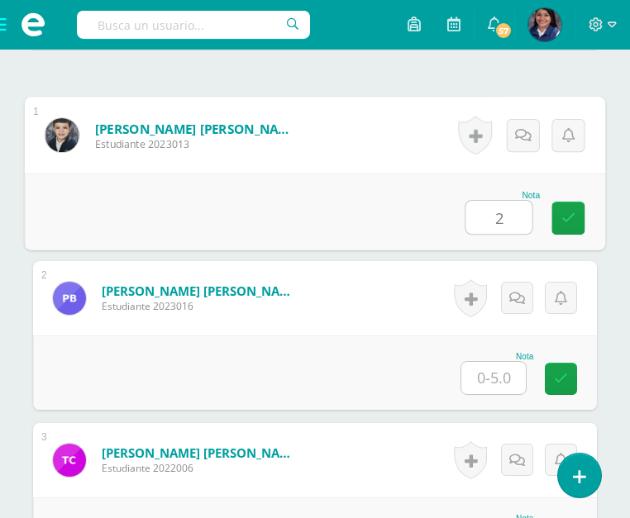
scroll to position [525, 0]
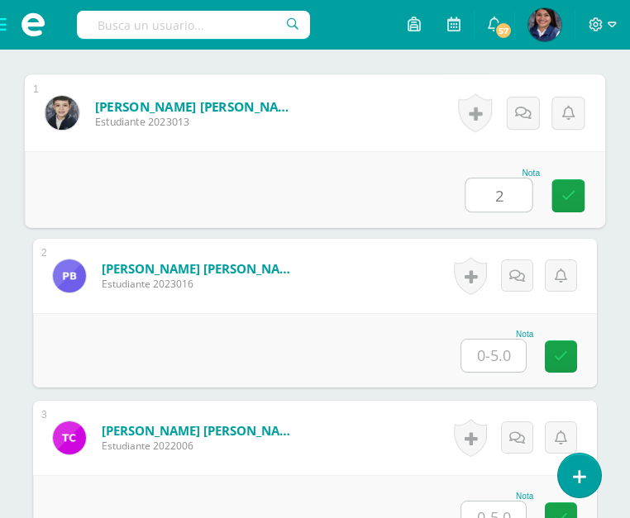
type input "2"
click at [493, 372] on input "text" at bounding box center [493, 356] width 64 height 32
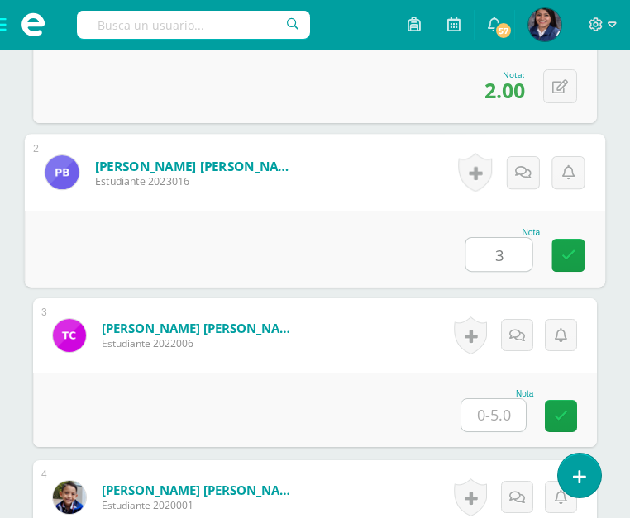
scroll to position [628, 0]
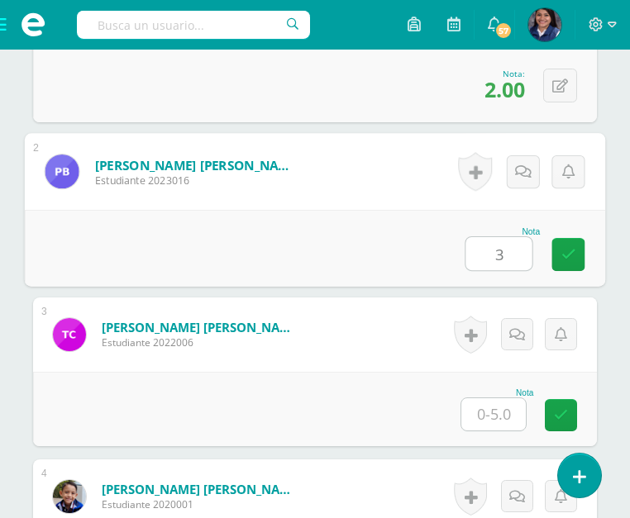
type input "3"
click at [488, 425] on input "text" at bounding box center [493, 414] width 64 height 32
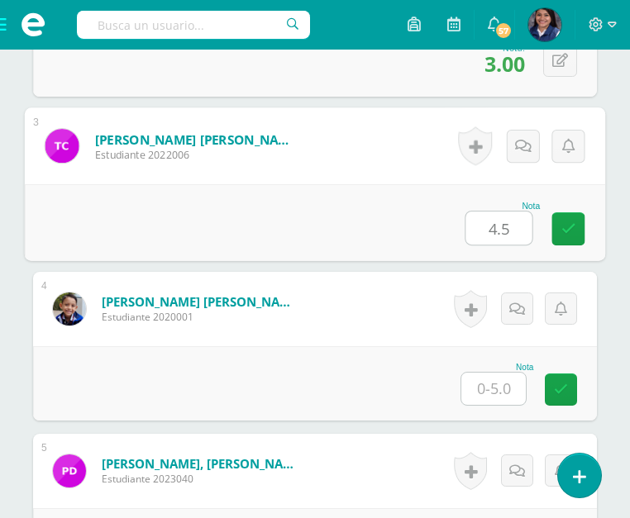
scroll to position [817, 0]
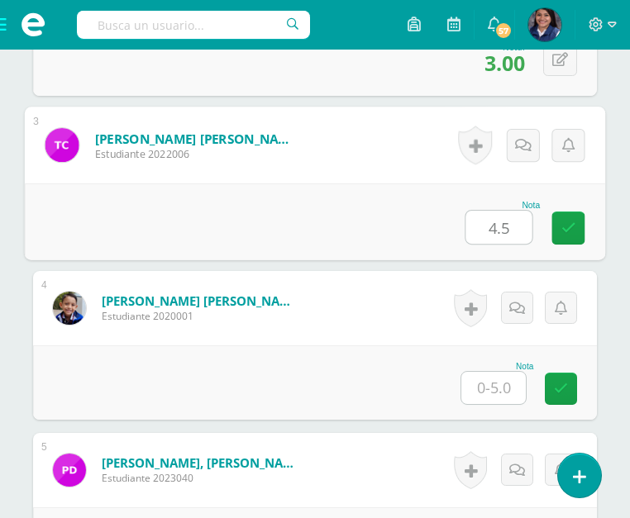
type input "4.5"
click at [488, 404] on input "text" at bounding box center [493, 388] width 64 height 32
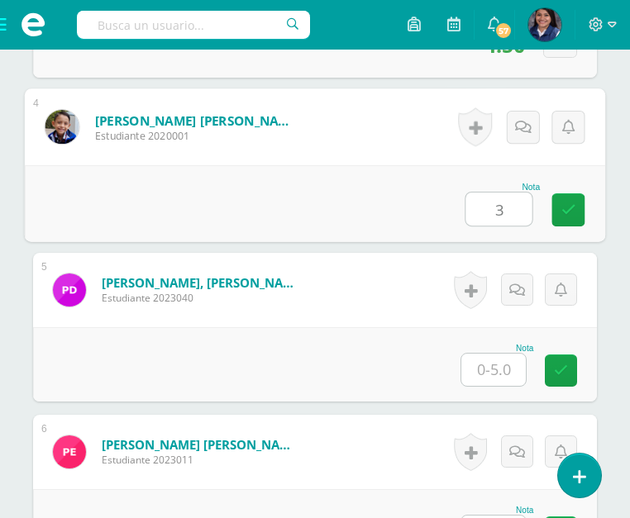
scroll to position [998, 0]
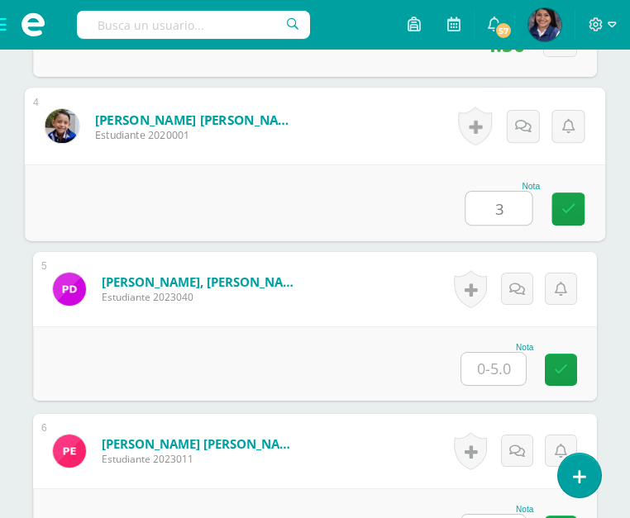
type input "3"
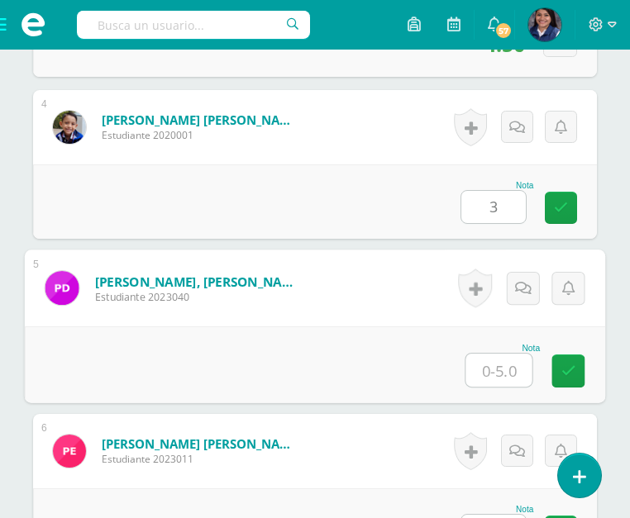
click at [484, 387] on input "text" at bounding box center [499, 370] width 66 height 33
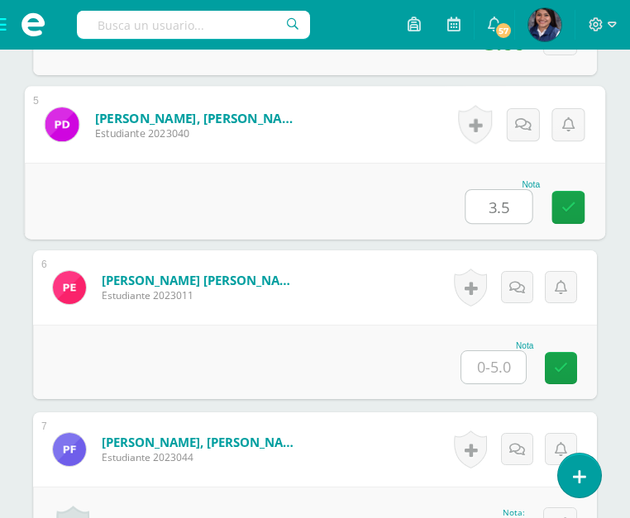
scroll to position [1166, 0]
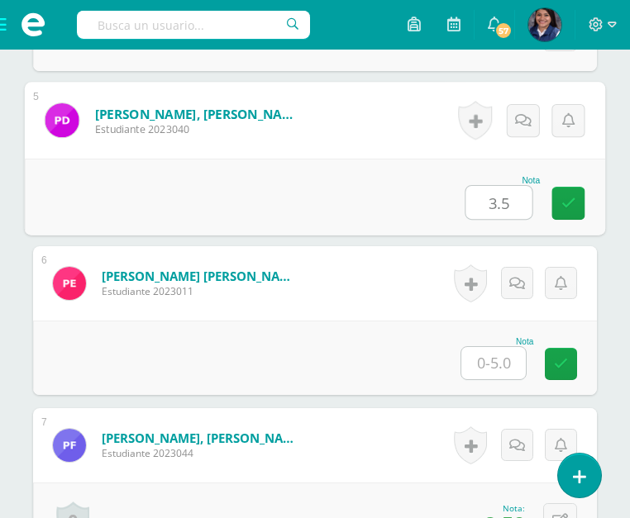
type input "3.5"
click at [483, 379] on input "text" at bounding box center [493, 363] width 64 height 32
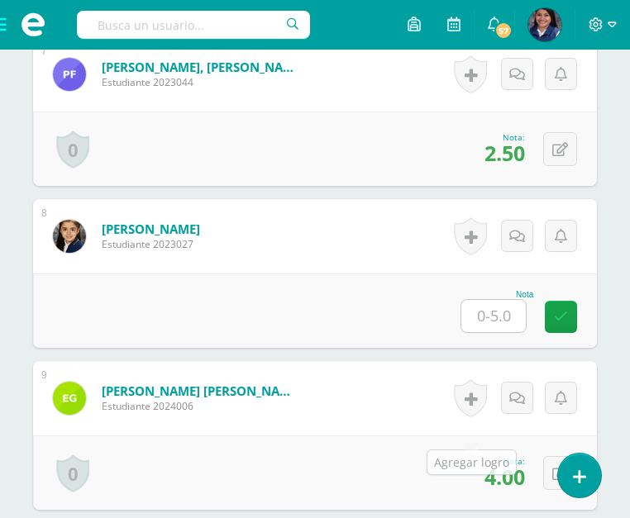
scroll to position [1588, 0]
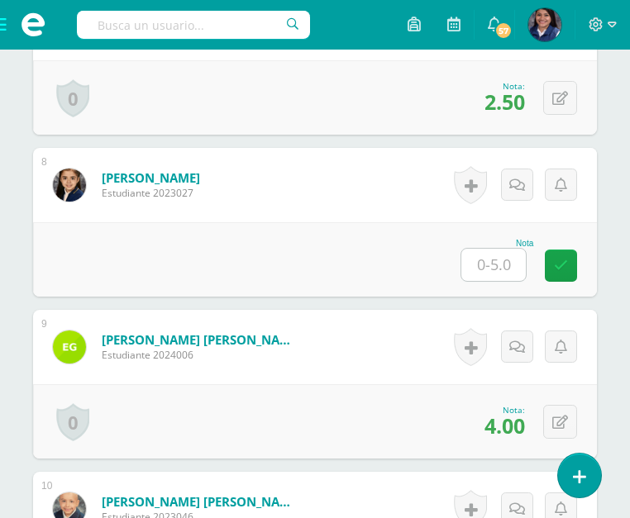
type input "3"
click at [489, 281] on input "text" at bounding box center [493, 265] width 64 height 32
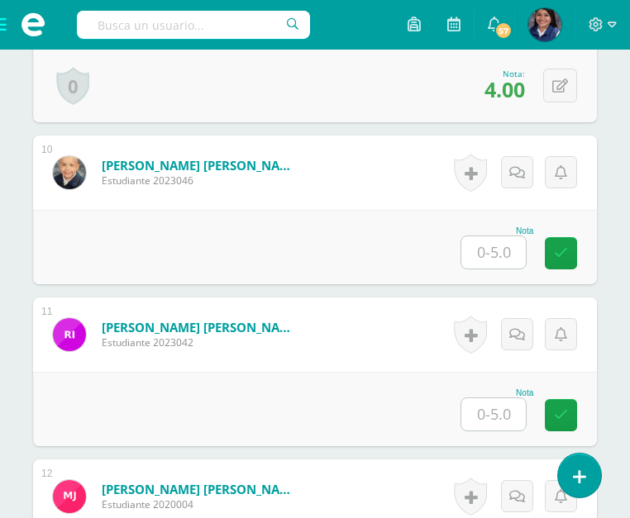
scroll to position [1926, 0]
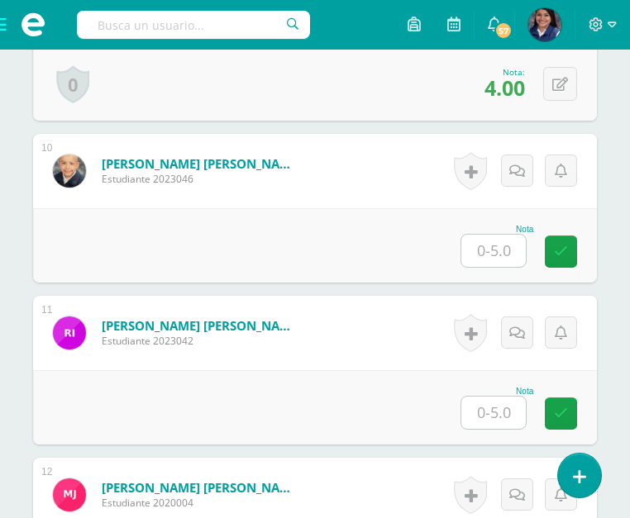
type input "3.5"
click at [488, 267] on input "text" at bounding box center [493, 251] width 64 height 32
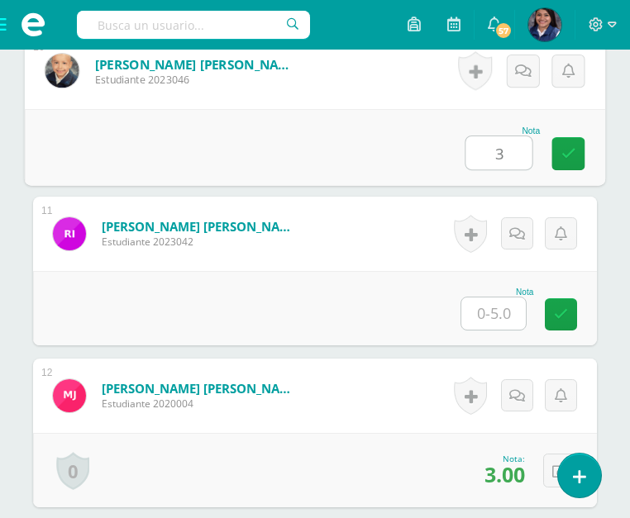
scroll to position [2026, 0]
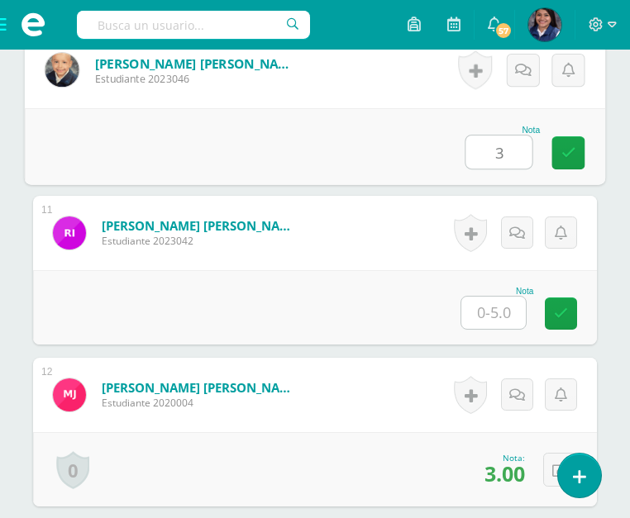
type input "3"
click at [493, 345] on div "Nota" at bounding box center [315, 307] width 564 height 74
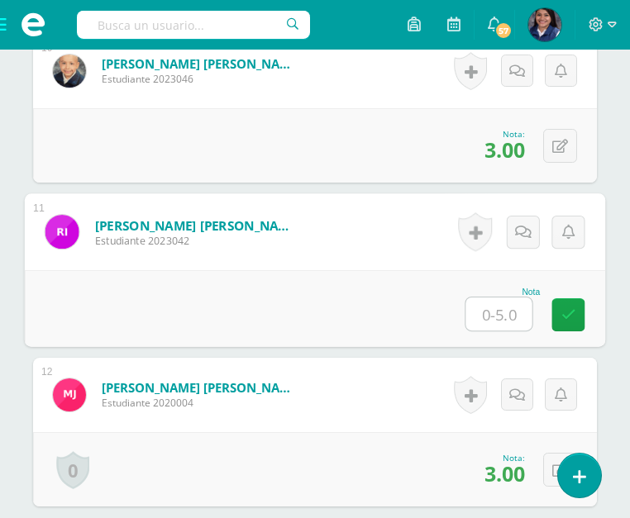
click at [486, 331] on input "text" at bounding box center [499, 314] width 66 height 33
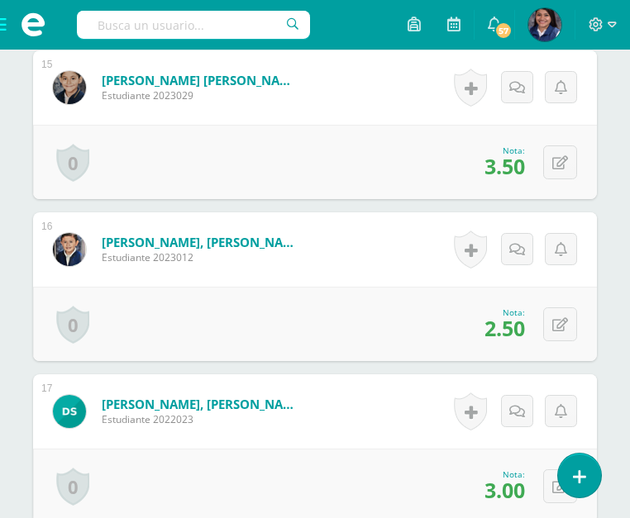
scroll to position [3037, 0]
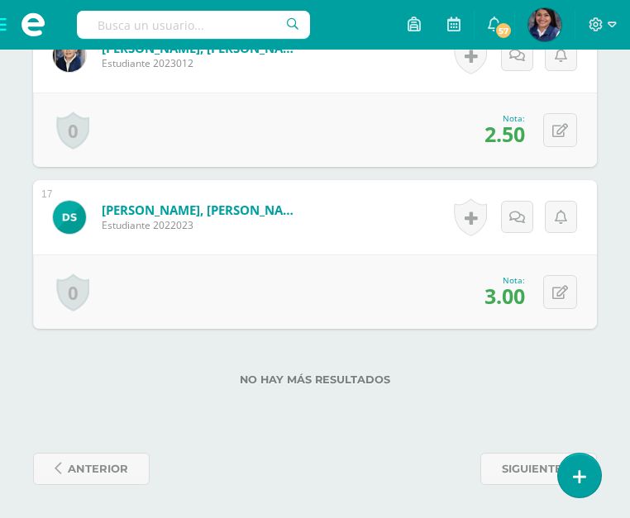
type input "4"
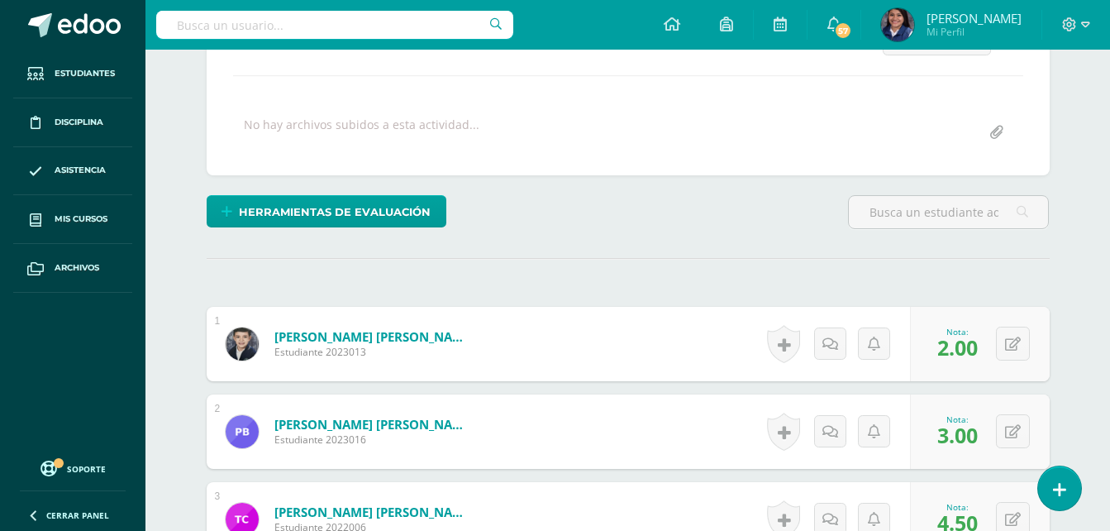
scroll to position [0, 0]
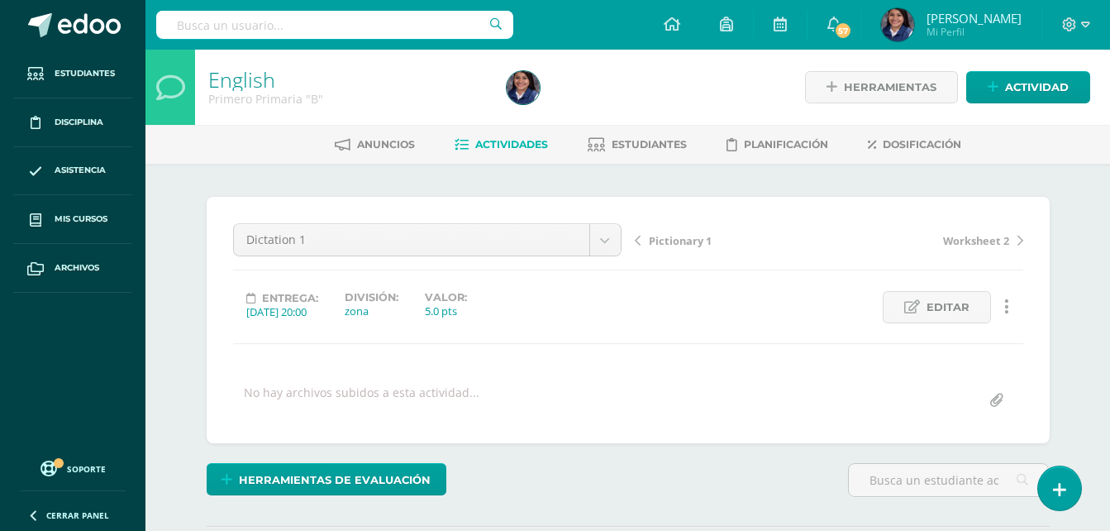
click at [520, 157] on link "Actividades" at bounding box center [501, 144] width 93 height 26
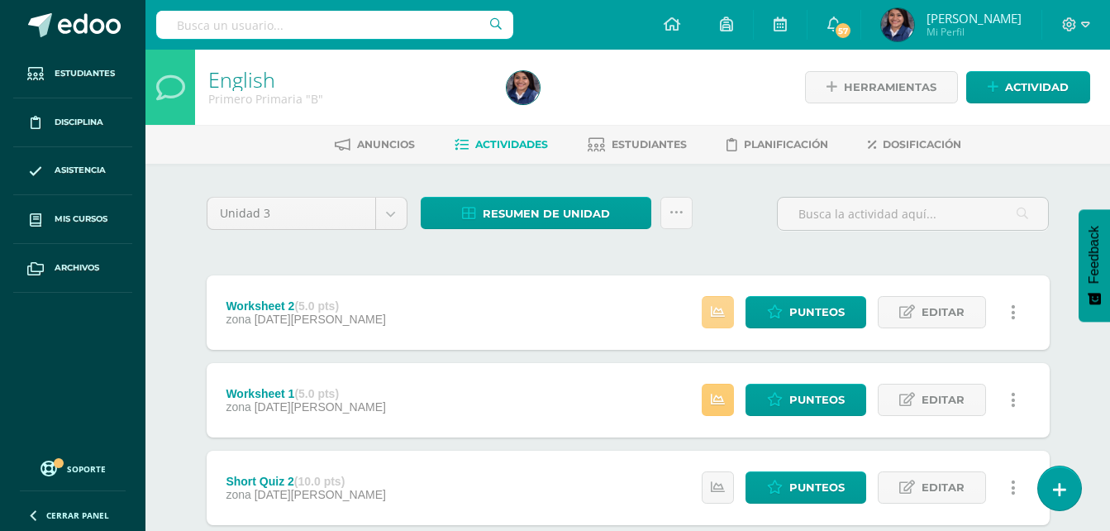
click at [727, 309] on link at bounding box center [718, 312] width 32 height 32
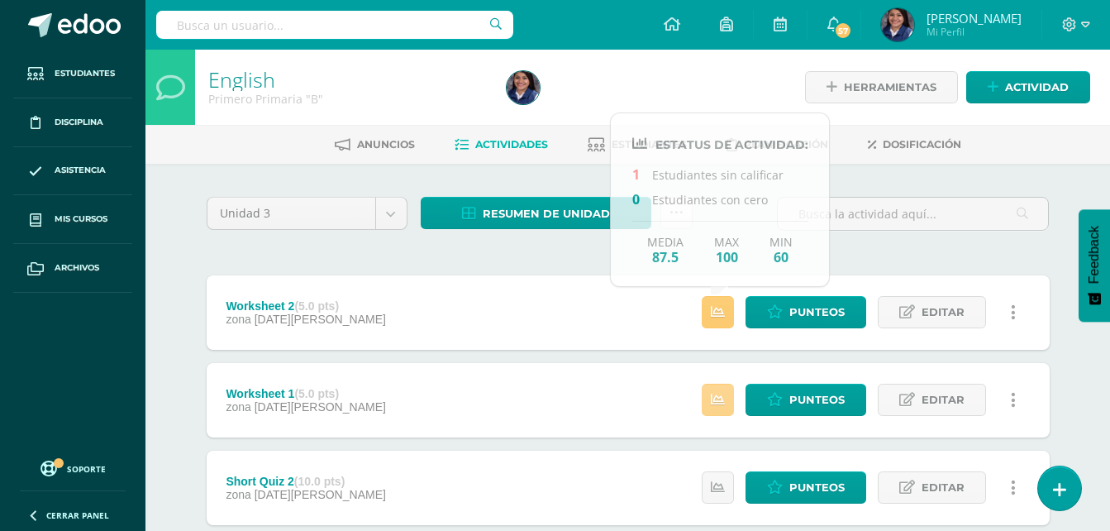
click at [720, 398] on icon at bounding box center [718, 400] width 14 height 14
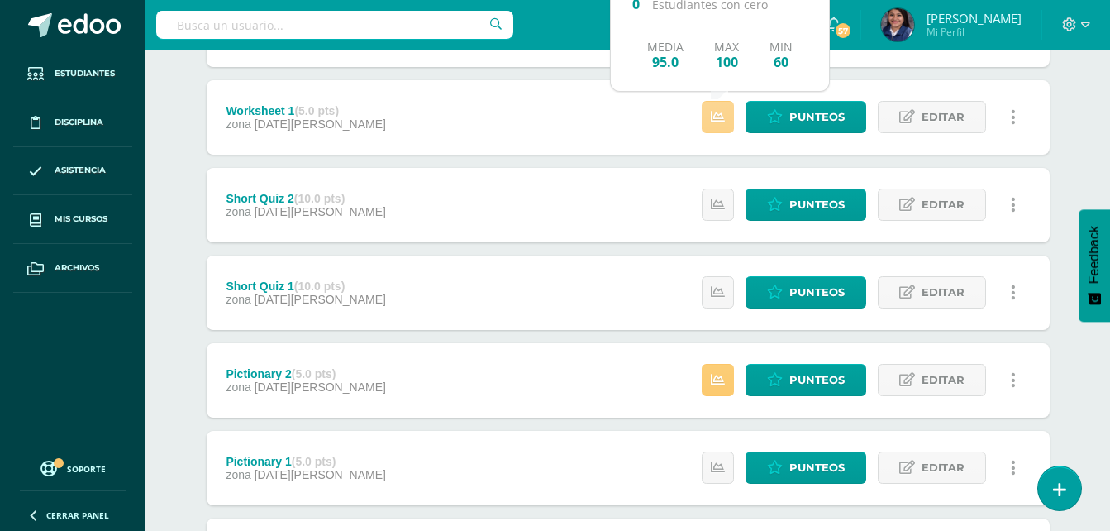
scroll to position [284, 0]
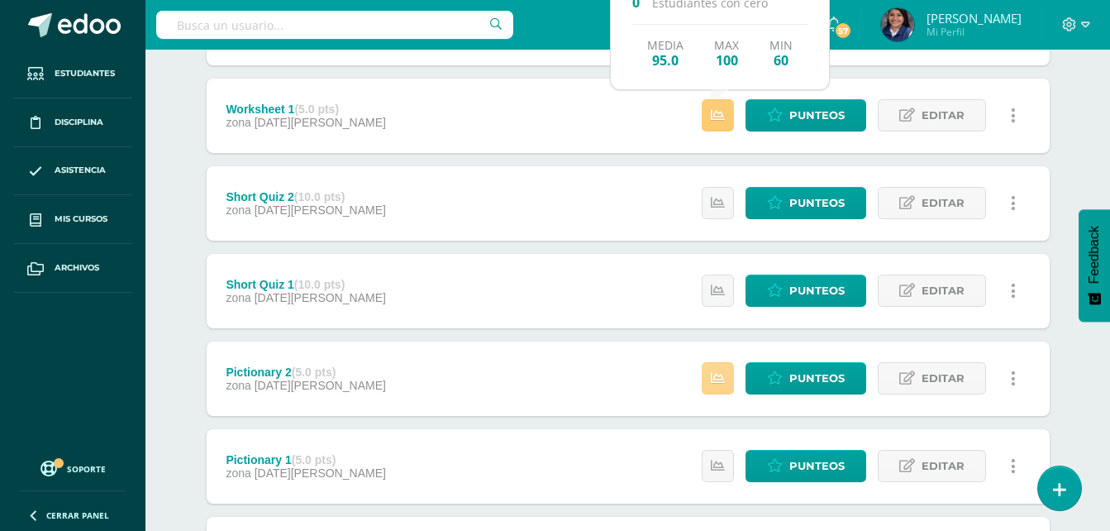
click at [716, 375] on icon at bounding box center [718, 378] width 14 height 14
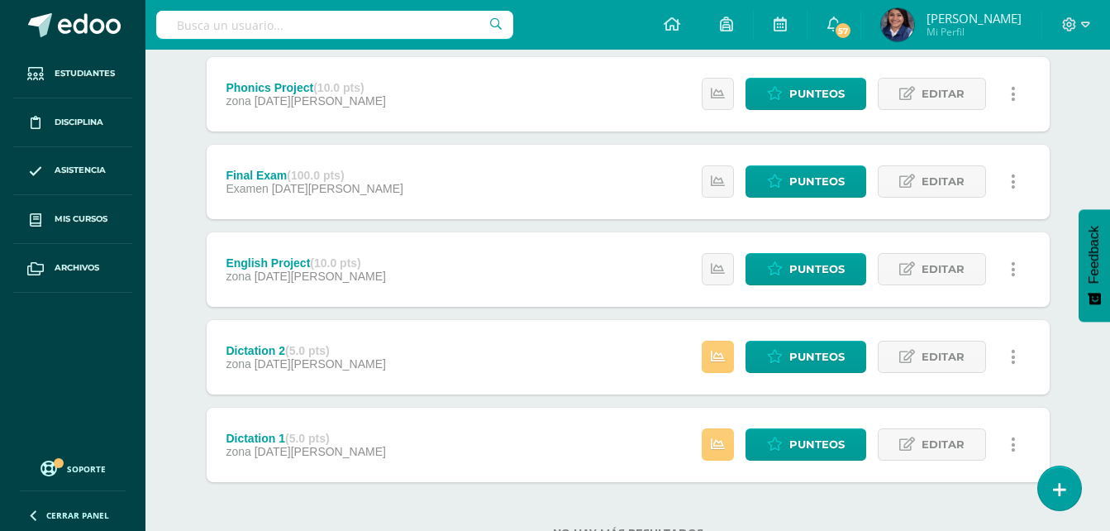
scroll to position [745, 0]
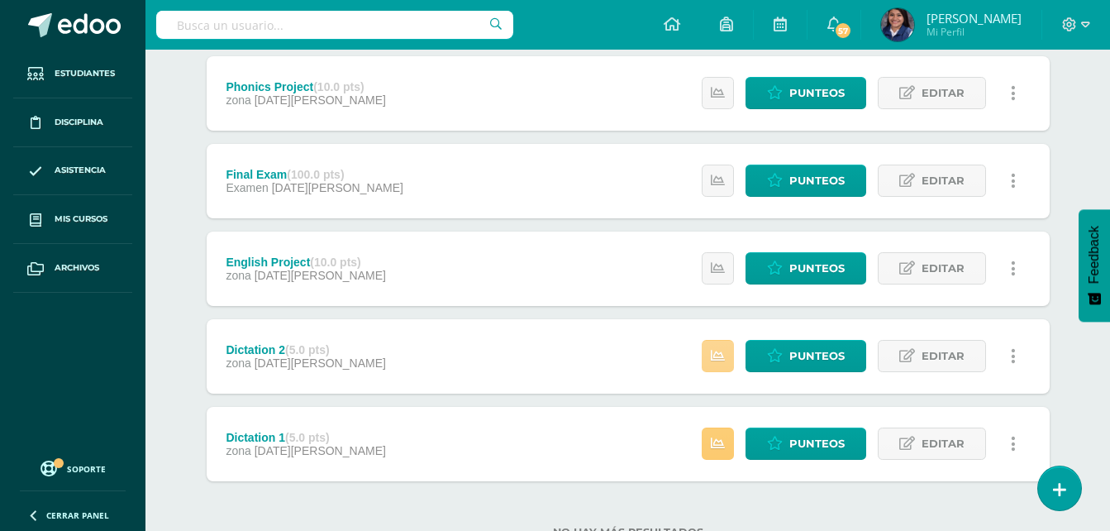
click at [713, 365] on link at bounding box center [718, 356] width 32 height 32
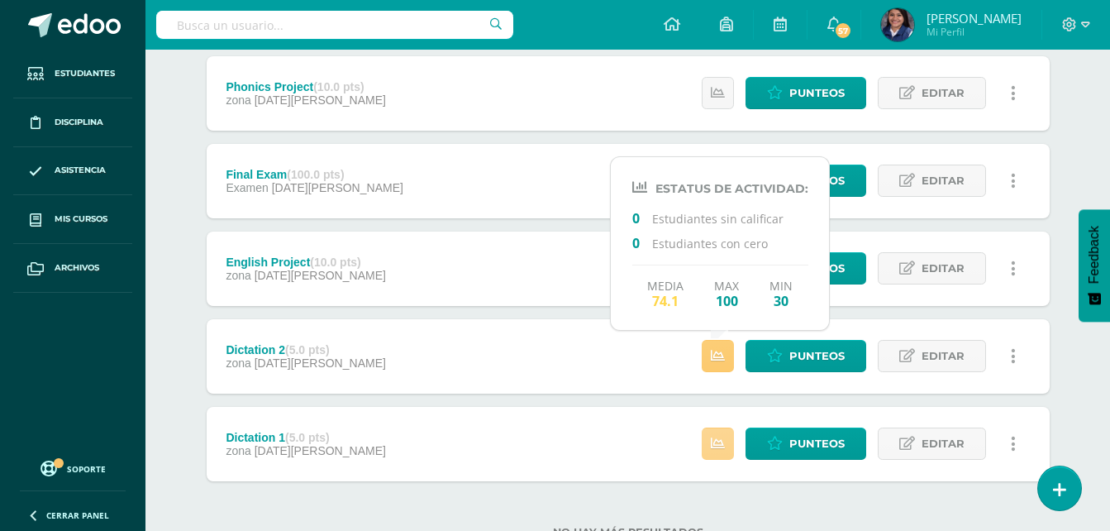
click at [718, 439] on icon at bounding box center [718, 444] width 14 height 14
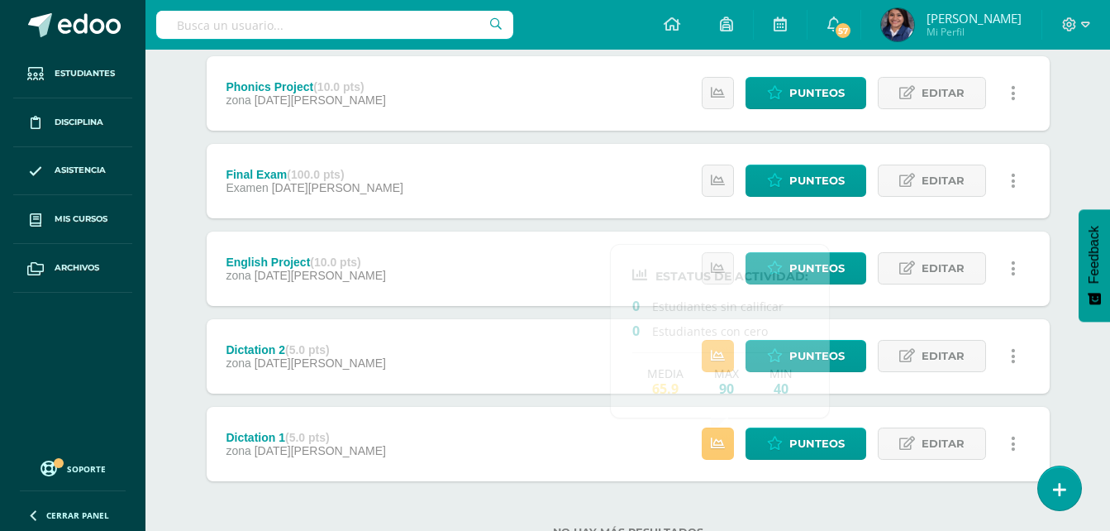
click at [1057, 134] on div "Unidad 3 Unidad 1 Unidad 2 Unidad 3 Unidad 4 Resumen de unidad Descargar como H…" at bounding box center [628, 5] width 909 height 1172
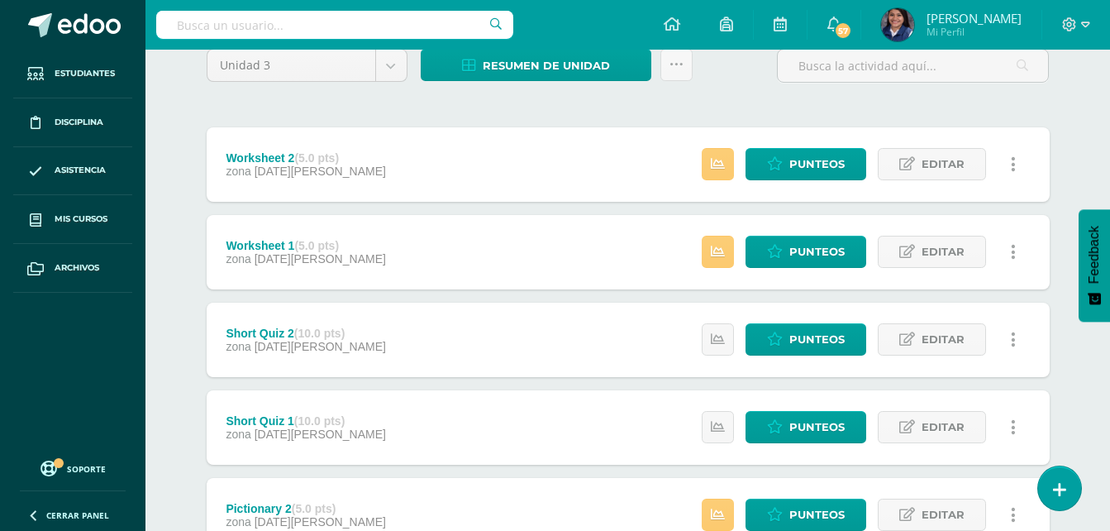
scroll to position [0, 0]
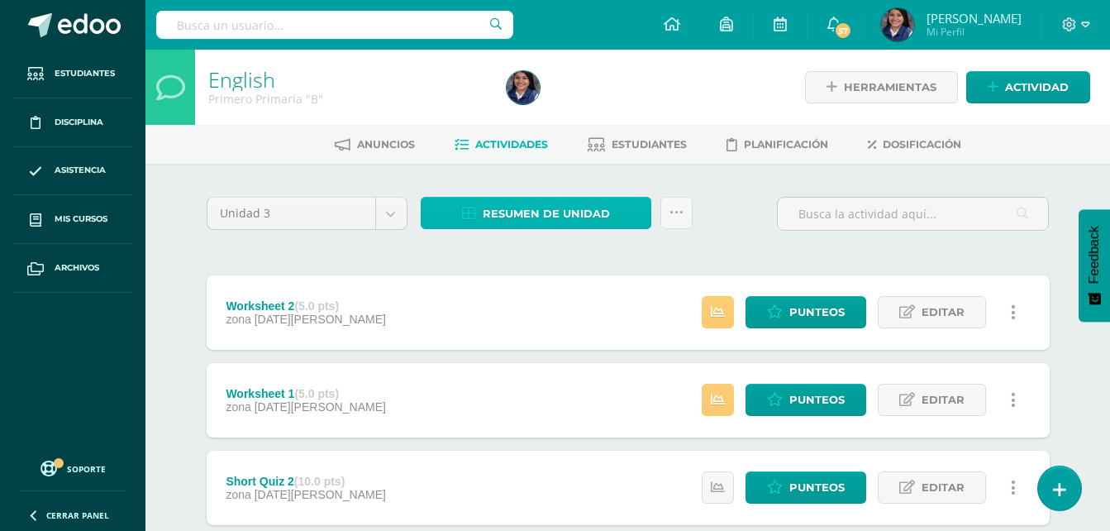
click at [594, 218] on span "Resumen de unidad" at bounding box center [546, 213] width 127 height 31
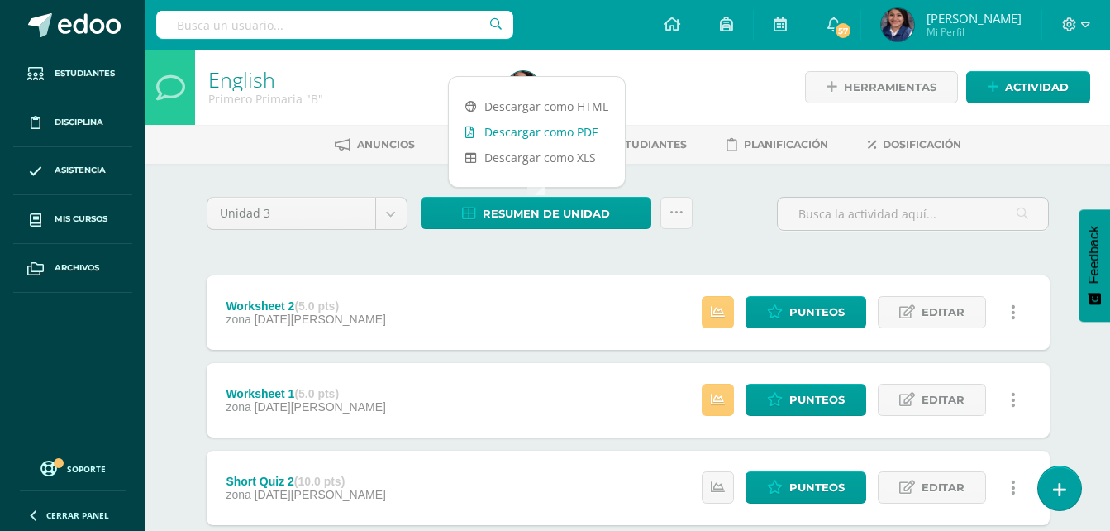
click at [561, 131] on link "Descargar como PDF" at bounding box center [537, 132] width 176 height 26
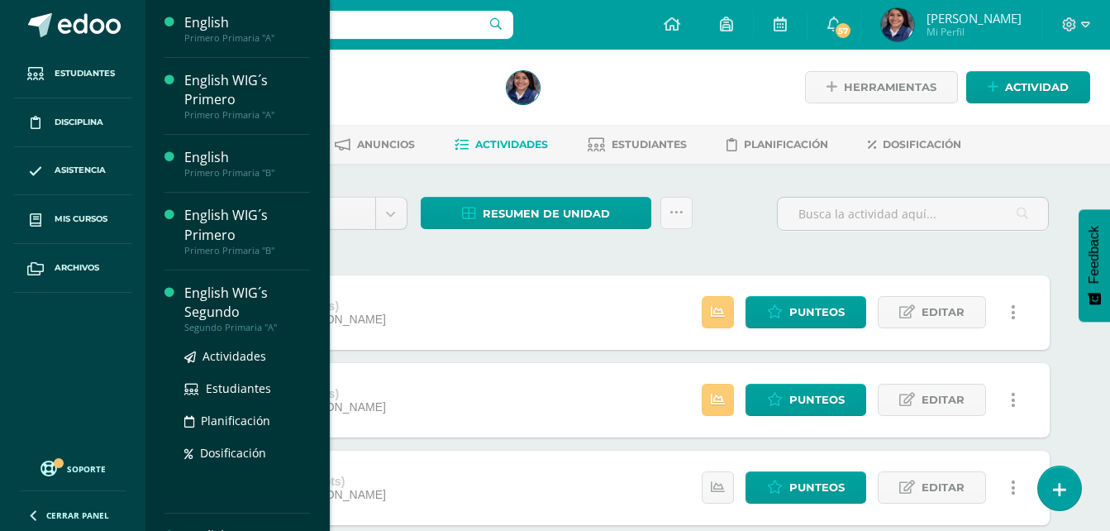
scroll to position [41, 0]
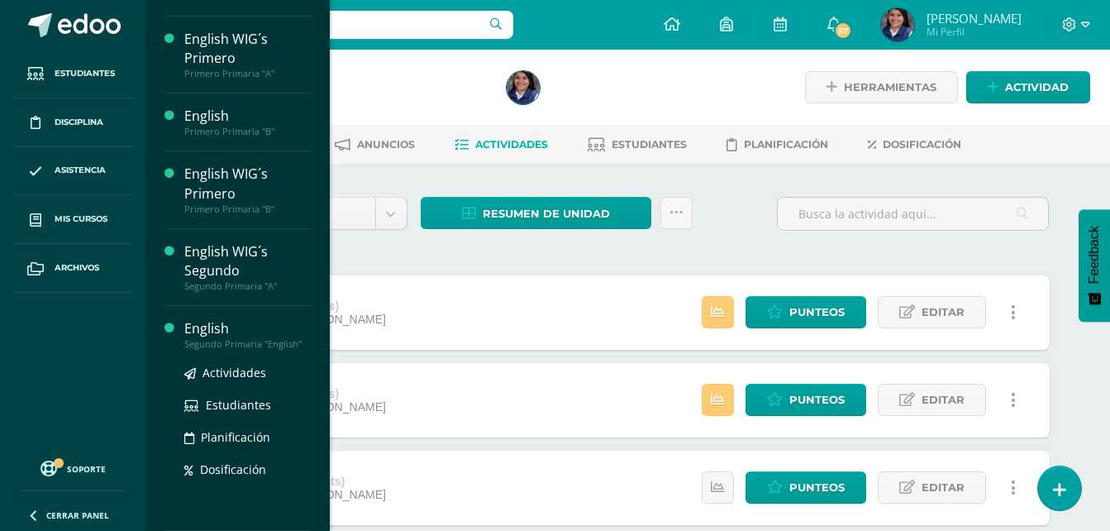
click at [205, 338] on div "Segundo Primaria "English"" at bounding box center [247, 344] width 126 height 12
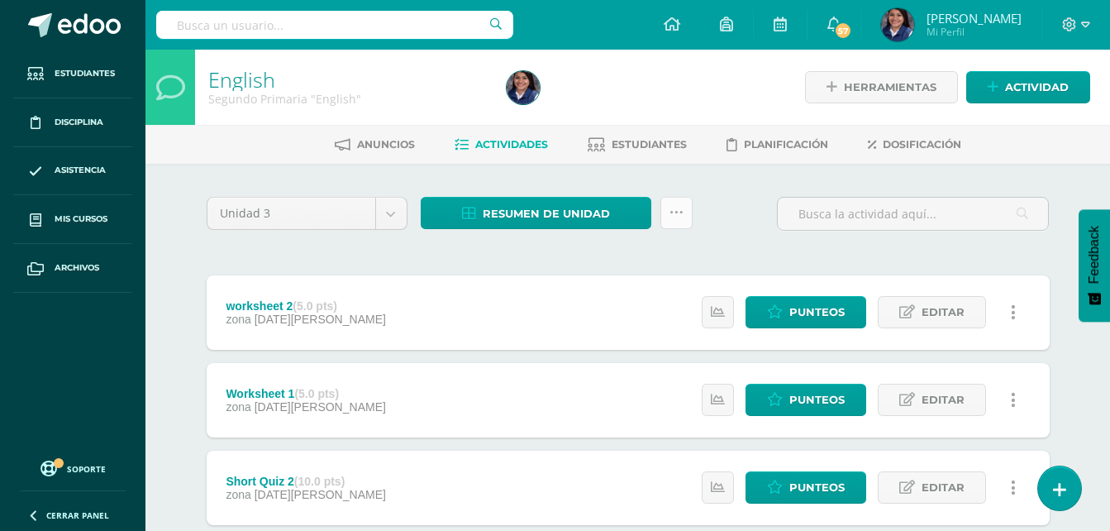
click at [670, 209] on icon at bounding box center [677, 213] width 14 height 14
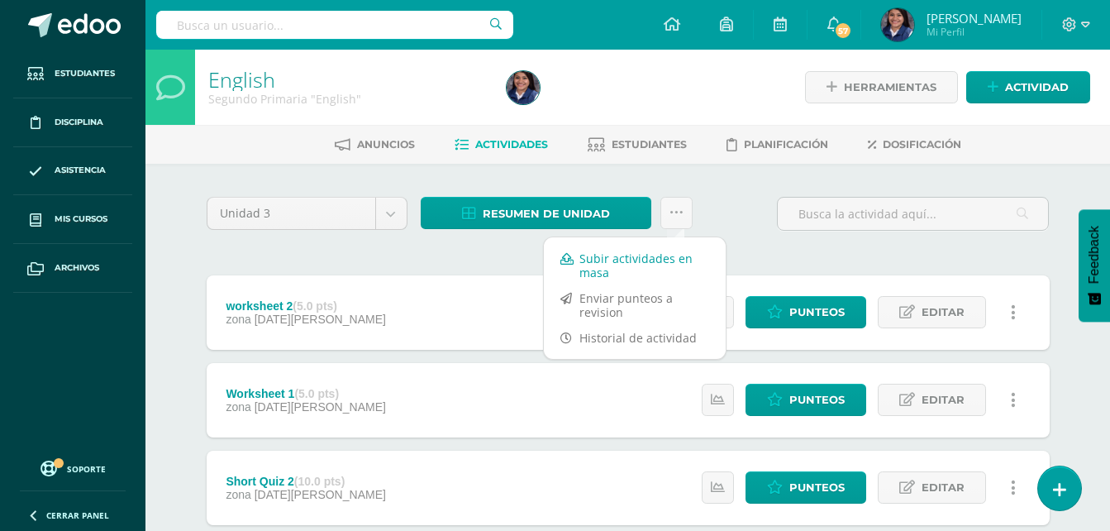
click at [640, 259] on link "Subir actividades en masa" at bounding box center [635, 266] width 182 height 40
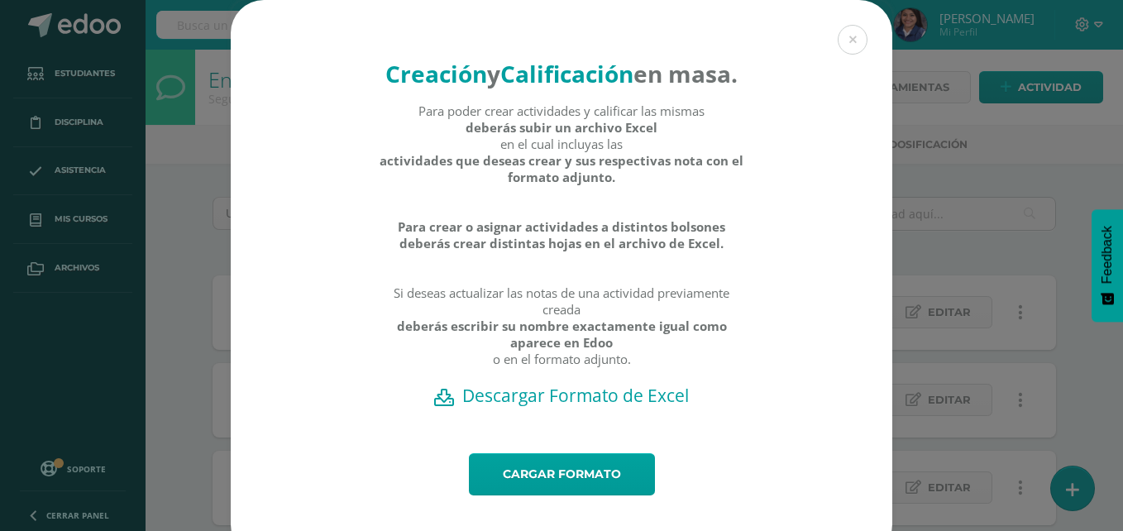
click at [552, 407] on h2 "Descargar Formato de Excel" at bounding box center [562, 395] width 604 height 23
